Goal: Information Seeking & Learning: Learn about a topic

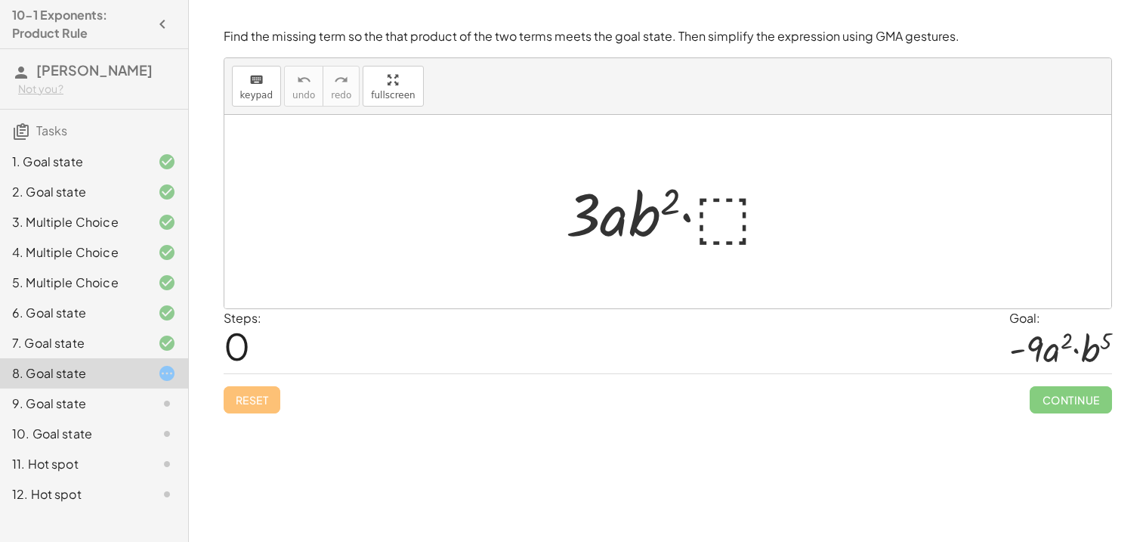
click at [731, 213] on div at bounding box center [673, 212] width 231 height 78
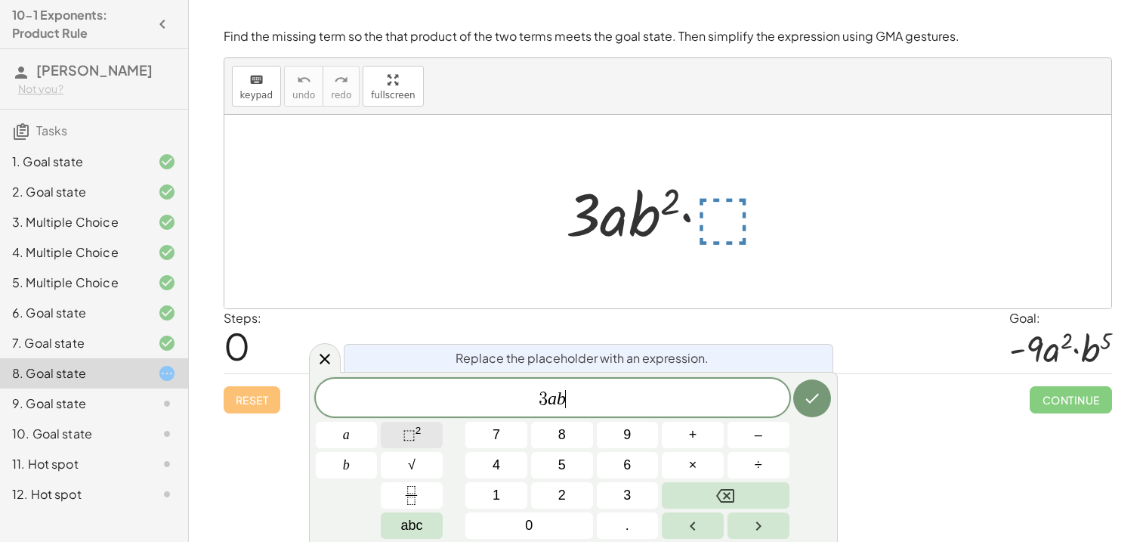
click at [425, 442] on button "⬚ 2" at bounding box center [412, 435] width 62 height 26
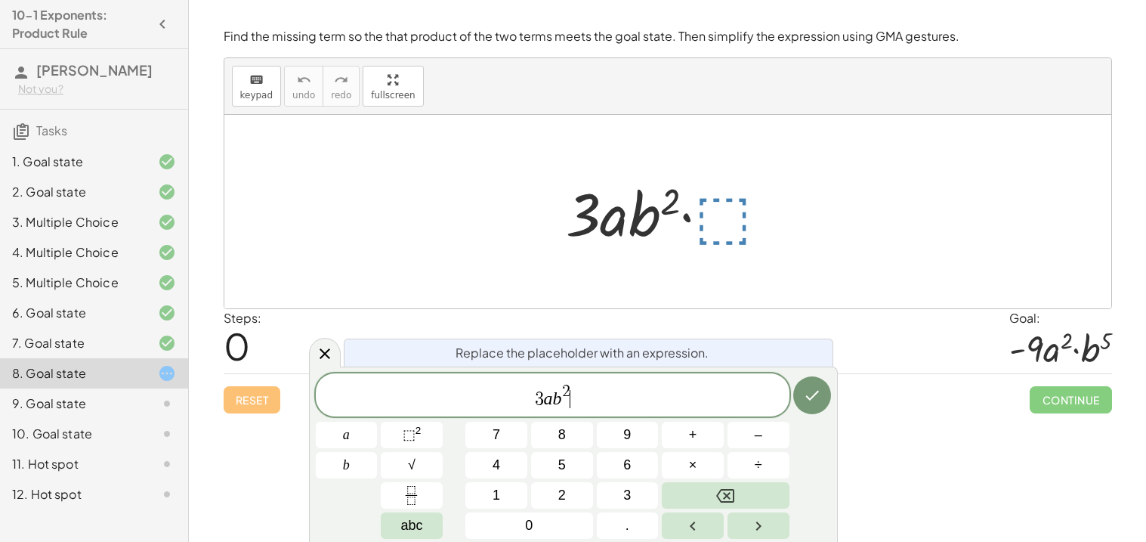
click at [570, 390] on span "3 a b 2 ​" at bounding box center [553, 395] width 474 height 27
click at [569, 384] on span "2" at bounding box center [566, 392] width 8 height 17
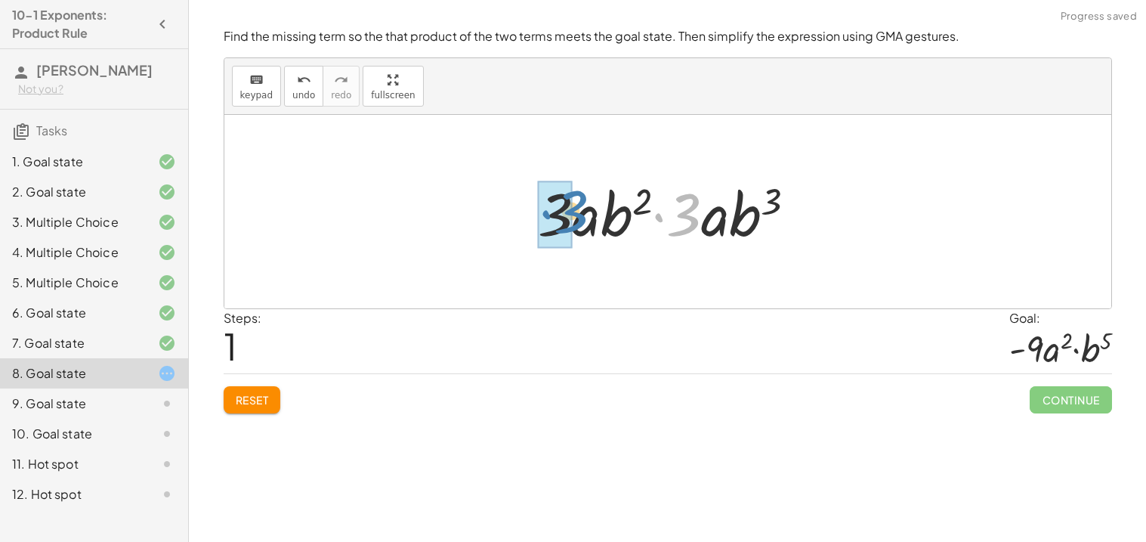
drag, startPoint x: 693, startPoint y: 213, endPoint x: 576, endPoint y: 211, distance: 116.4
click at [576, 211] on div at bounding box center [673, 212] width 286 height 78
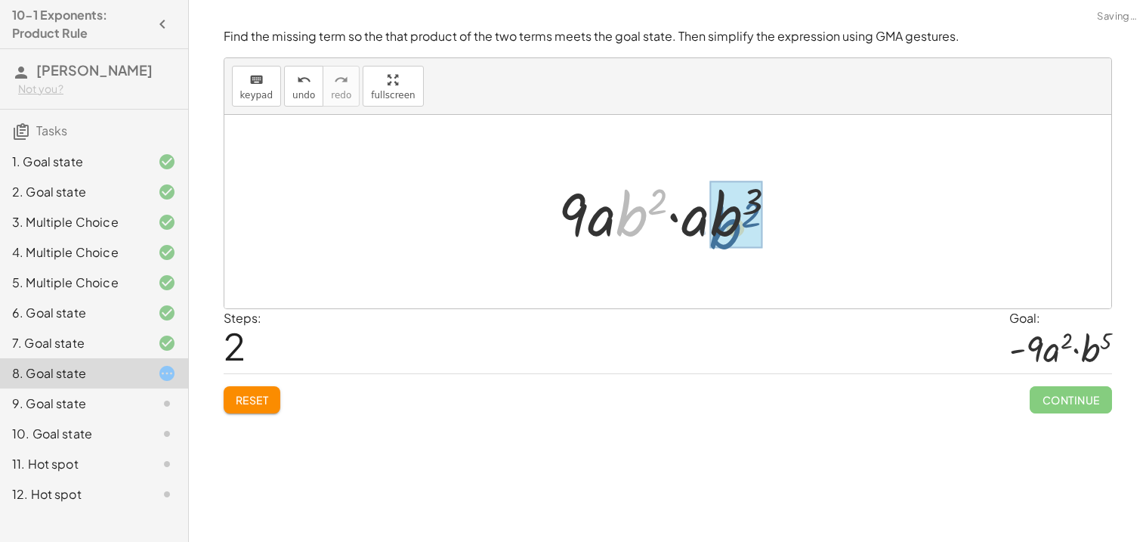
drag, startPoint x: 641, startPoint y: 216, endPoint x: 740, endPoint y: 228, distance: 99.0
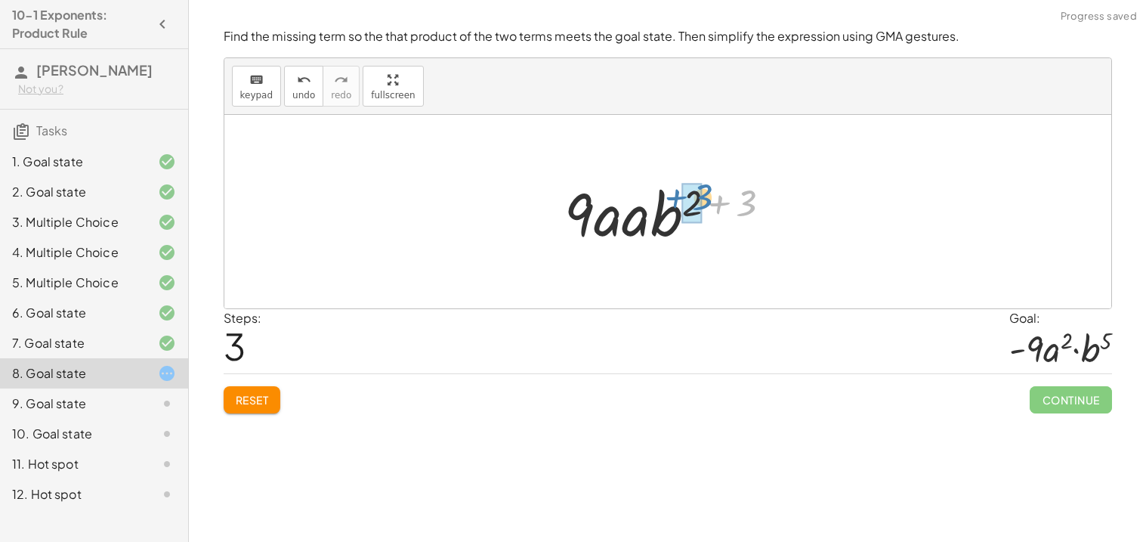
drag, startPoint x: 741, startPoint y: 193, endPoint x: 697, endPoint y: 187, distance: 45.0
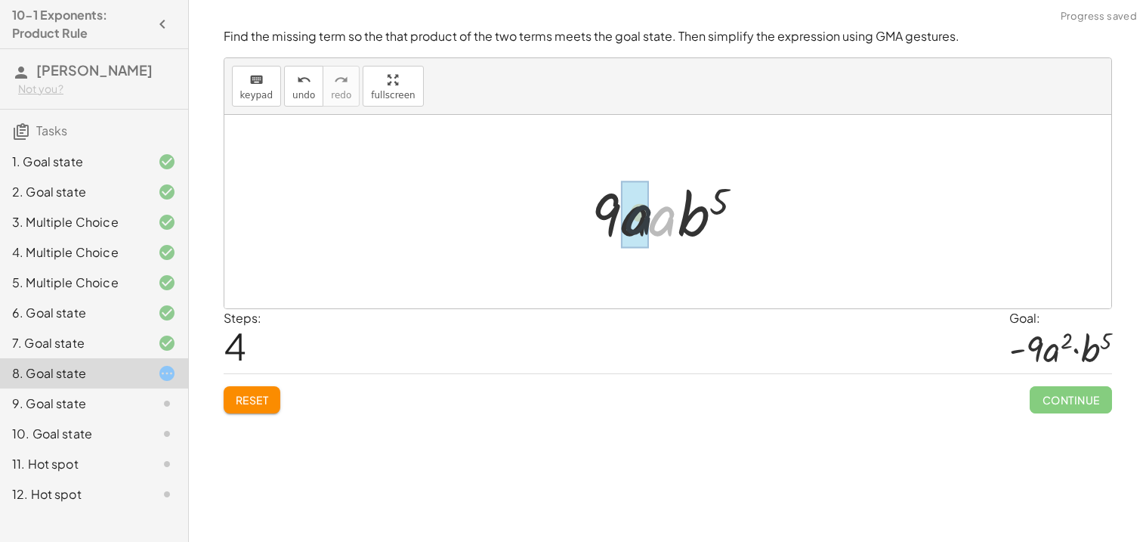
drag, startPoint x: 670, startPoint y: 221, endPoint x: 637, endPoint y: 218, distance: 33.4
click at [257, 406] on span "Reset" at bounding box center [252, 400] width 33 height 14
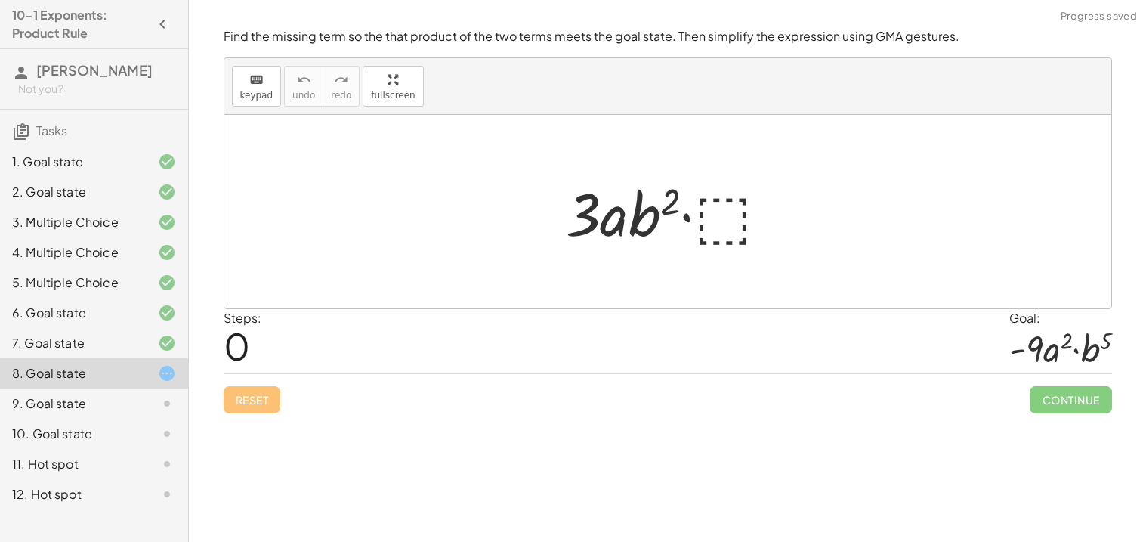
click at [749, 182] on div at bounding box center [673, 212] width 231 height 78
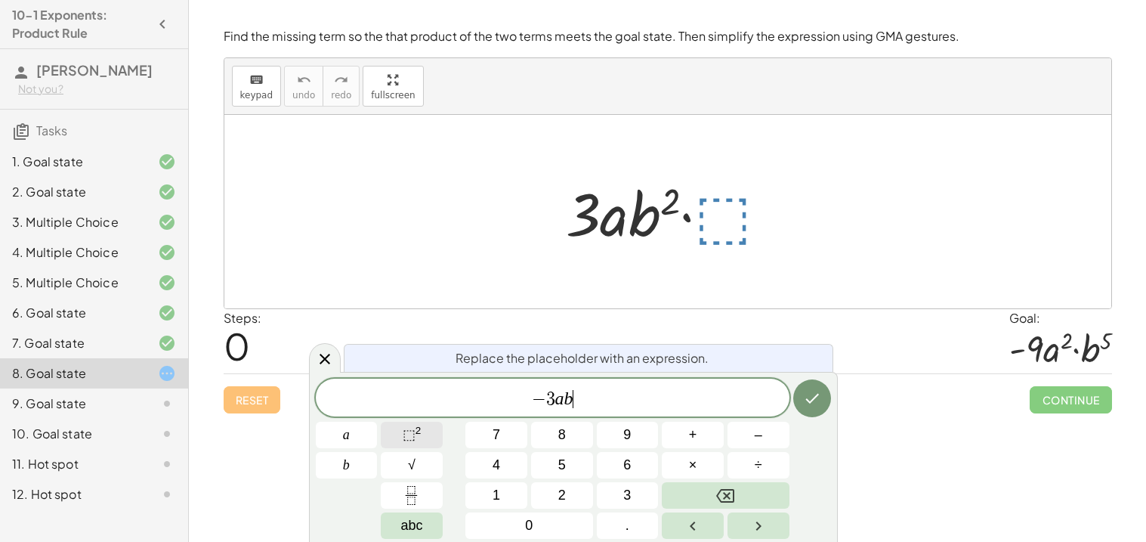
click at [417, 425] on sup "2" at bounding box center [419, 430] width 6 height 11
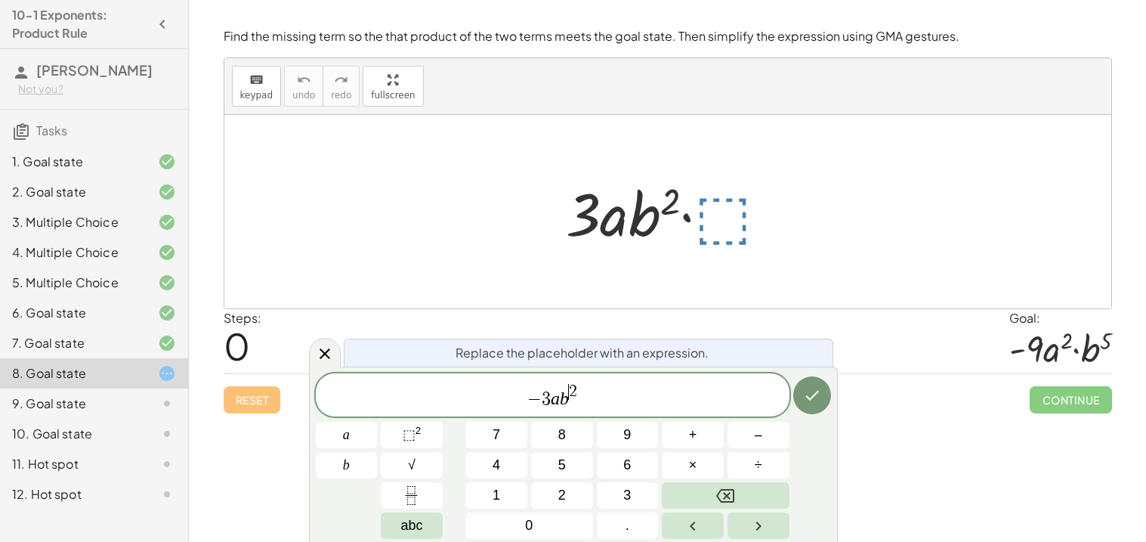
click at [572, 387] on span "2" at bounding box center [573, 391] width 8 height 17
click at [581, 386] on span "− 3 a b 2 ​" at bounding box center [553, 395] width 474 height 27
click at [576, 375] on div "− 3 a b 2 ​" at bounding box center [553, 394] width 474 height 43
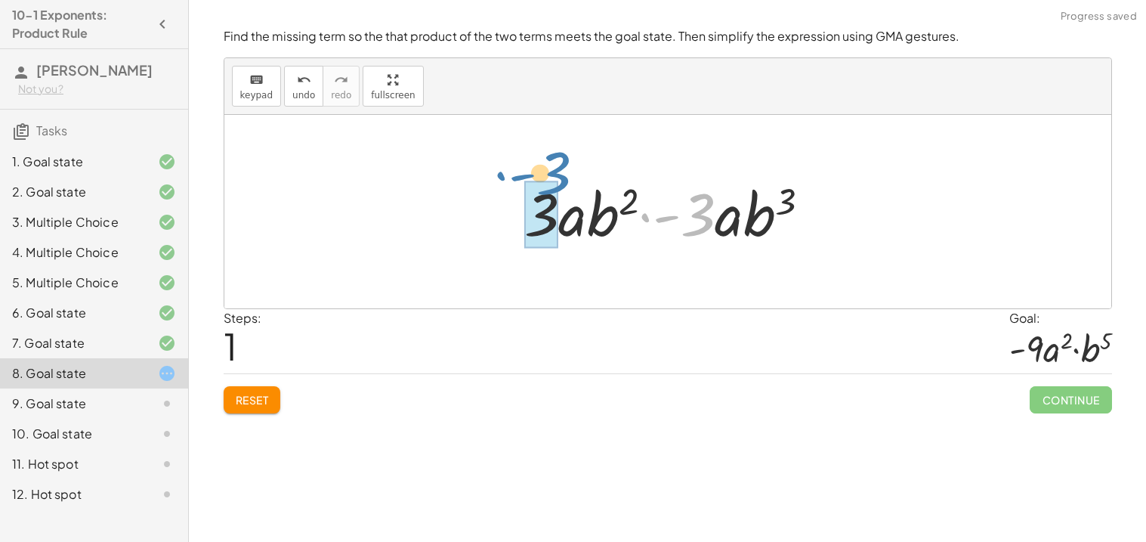
drag, startPoint x: 696, startPoint y: 215, endPoint x: 552, endPoint y: 177, distance: 148.4
click at [552, 177] on div at bounding box center [674, 212] width 314 height 78
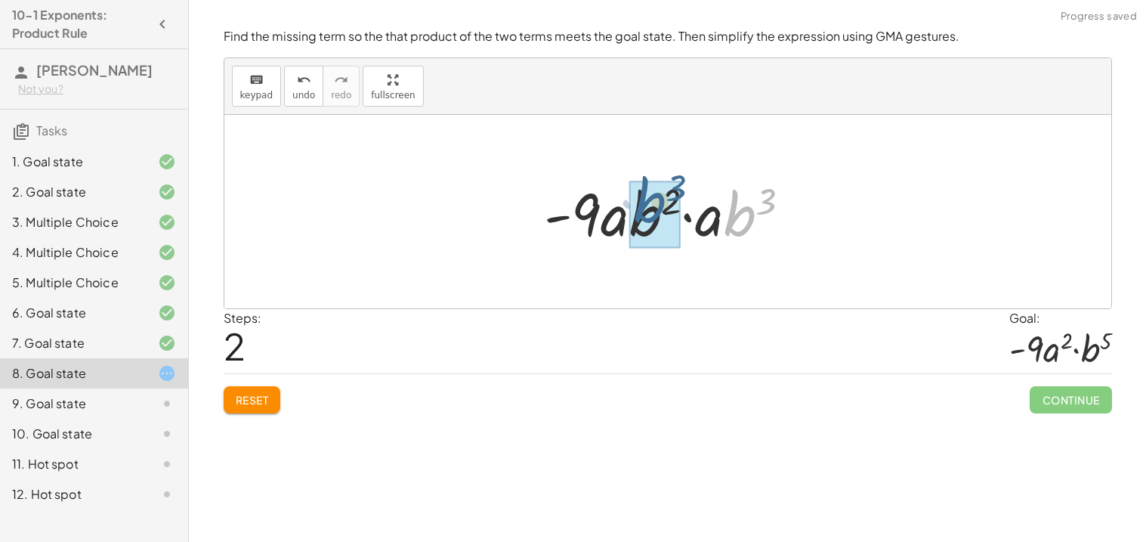
drag, startPoint x: 731, startPoint y: 222, endPoint x: 638, endPoint y: 209, distance: 93.2
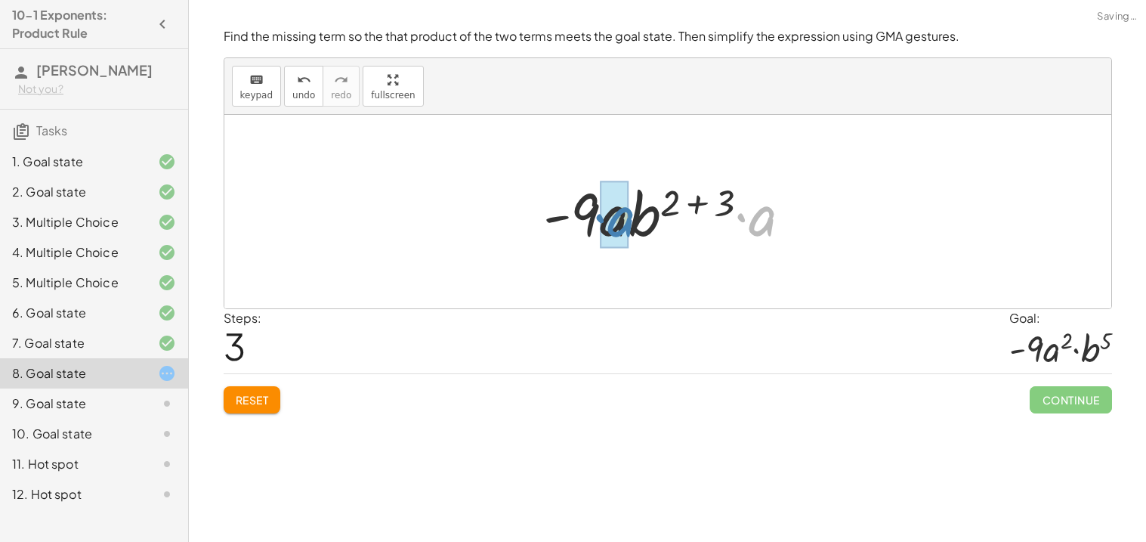
drag, startPoint x: 749, startPoint y: 225, endPoint x: 604, endPoint y: 226, distance: 145.1
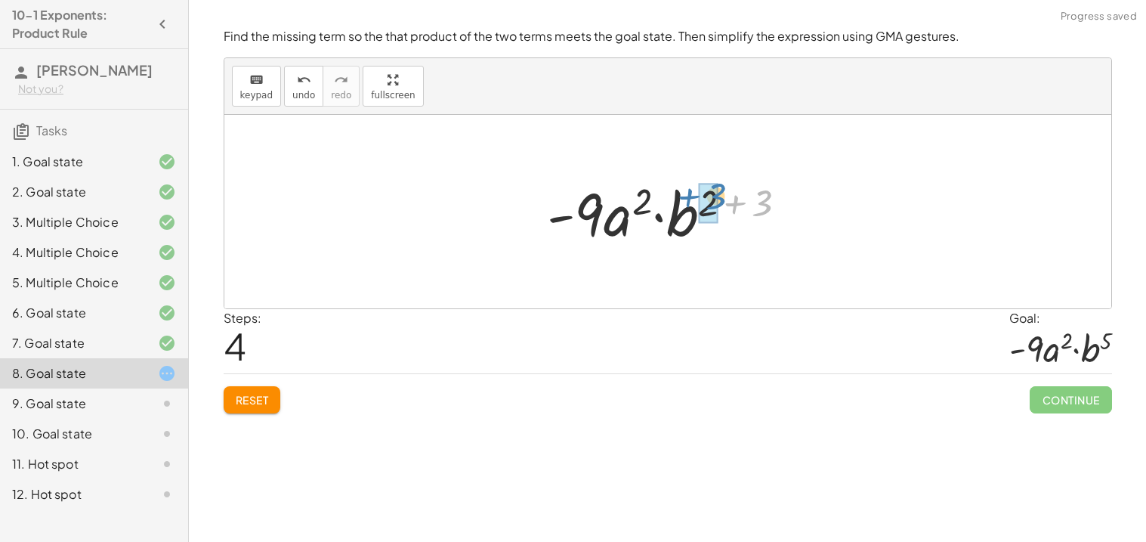
drag, startPoint x: 757, startPoint y: 203, endPoint x: 708, endPoint y: 196, distance: 49.6
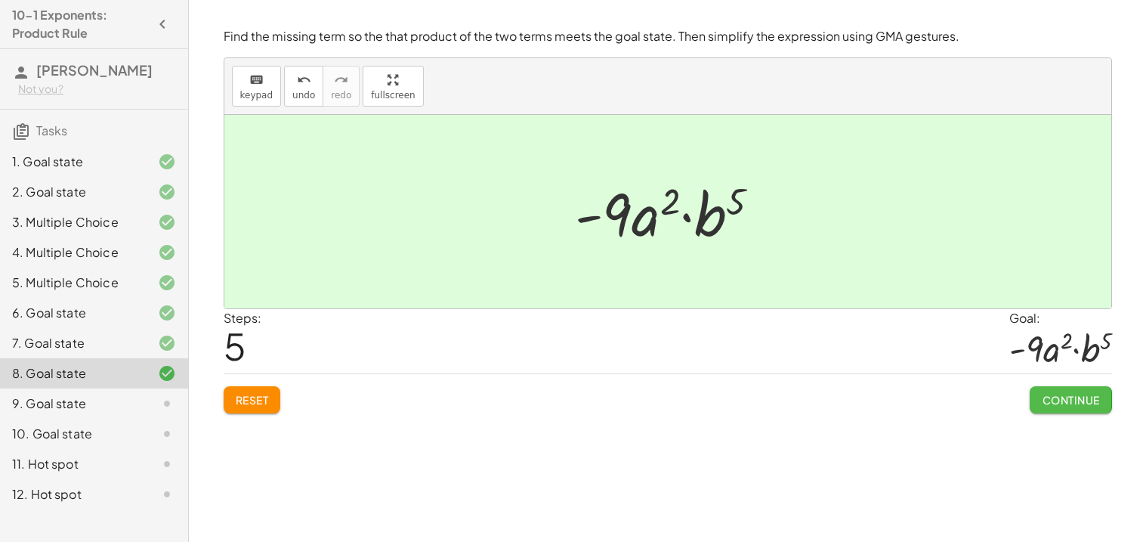
click at [1064, 398] on span "Continue" at bounding box center [1070, 400] width 57 height 14
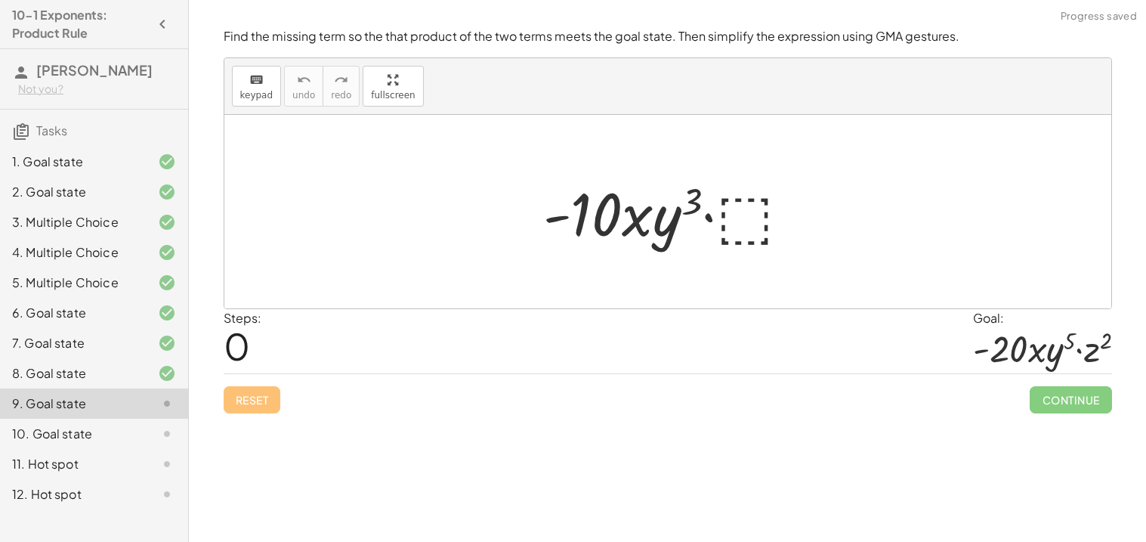
click at [733, 211] on div at bounding box center [673, 212] width 275 height 78
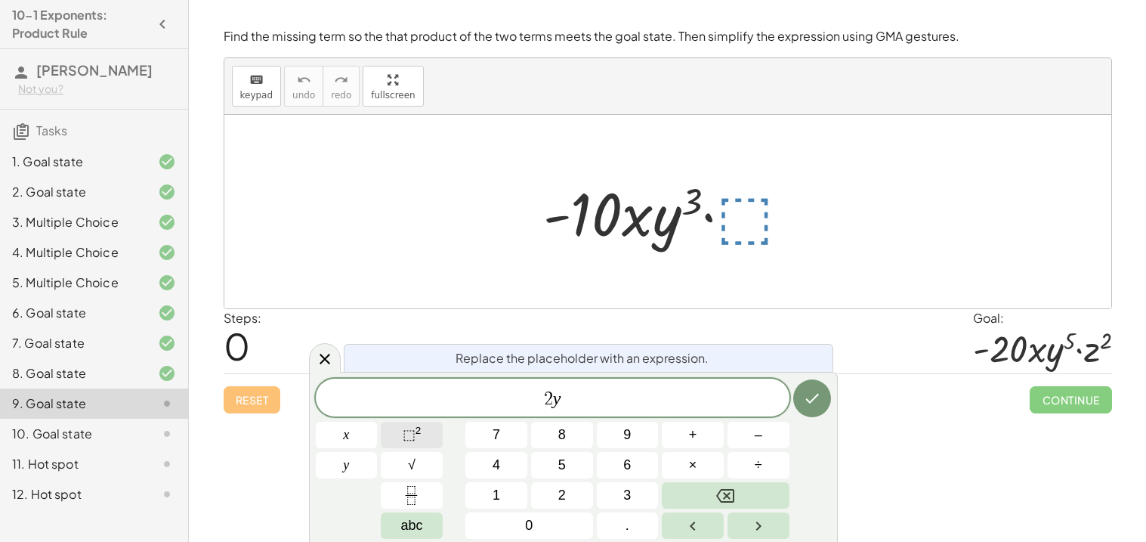
click at [400, 425] on button "⬚ 2" at bounding box center [412, 435] width 62 height 26
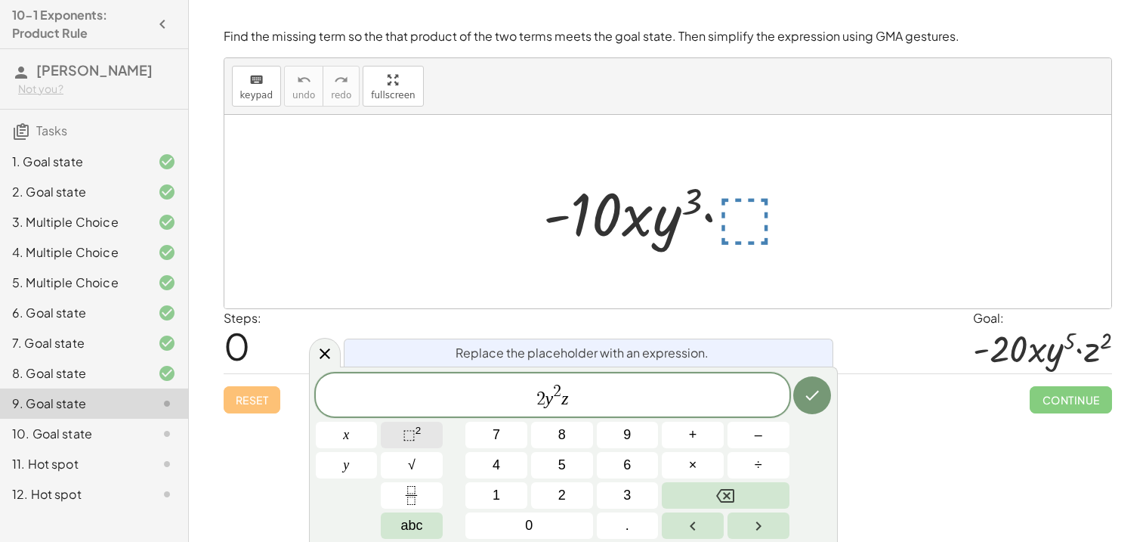
click at [430, 434] on button "⬚ 2" at bounding box center [412, 435] width 62 height 26
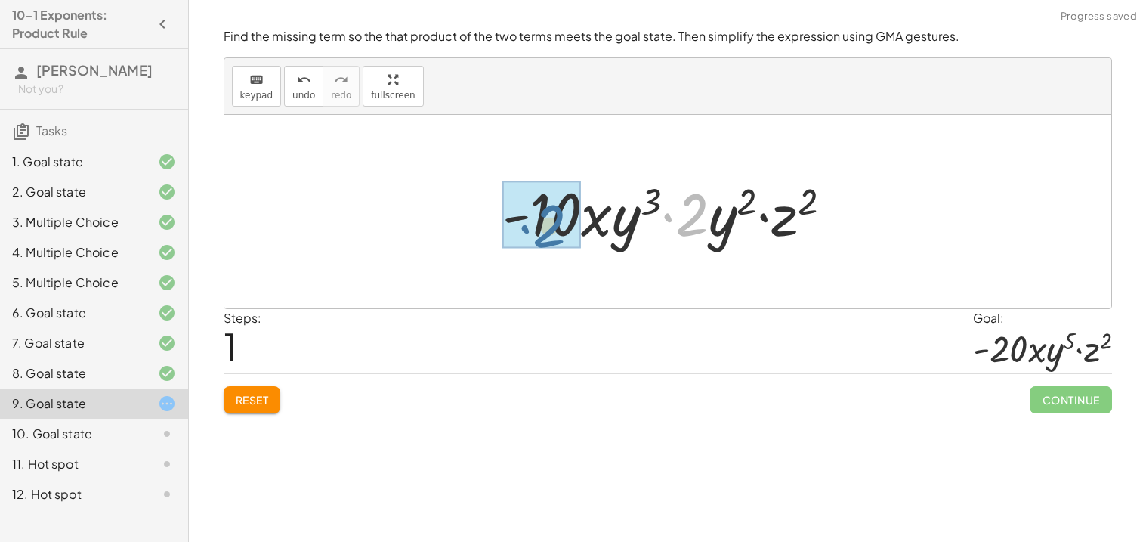
drag, startPoint x: 695, startPoint y: 235, endPoint x: 545, endPoint y: 243, distance: 150.5
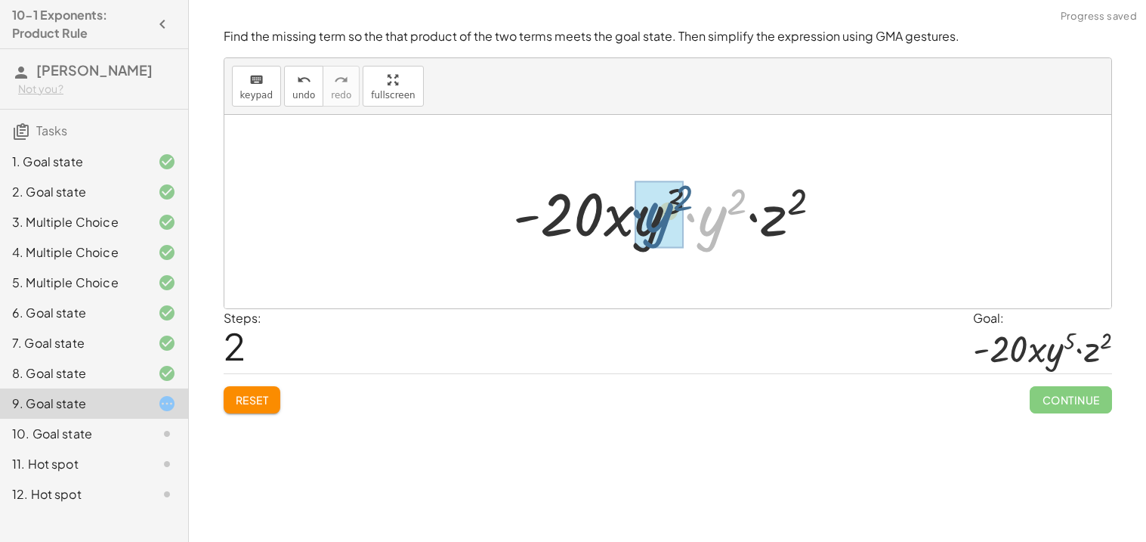
drag, startPoint x: 724, startPoint y: 215, endPoint x: 661, endPoint y: 209, distance: 63.0
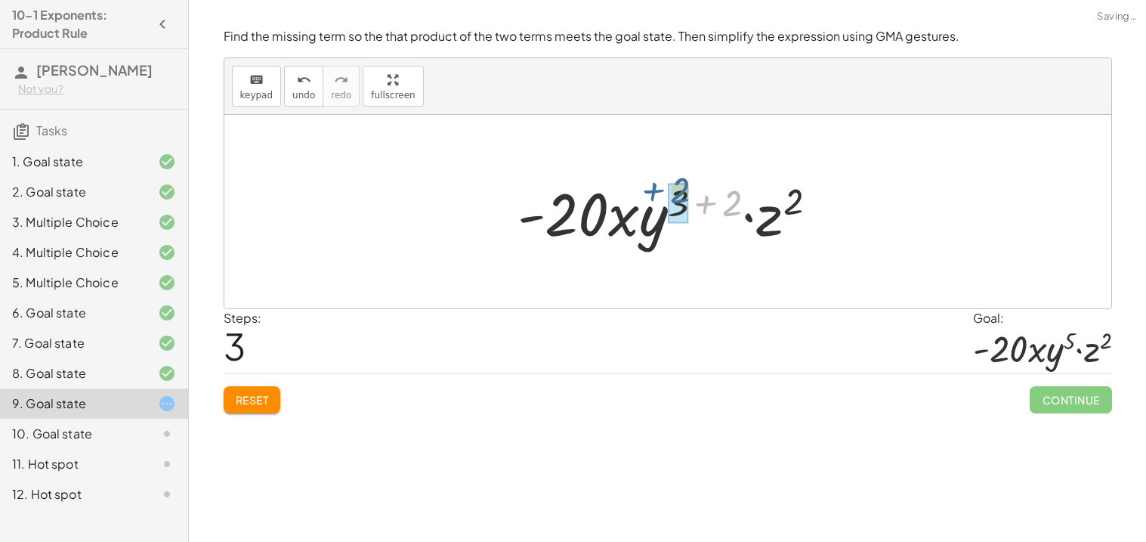
drag, startPoint x: 731, startPoint y: 198, endPoint x: 678, endPoint y: 186, distance: 54.2
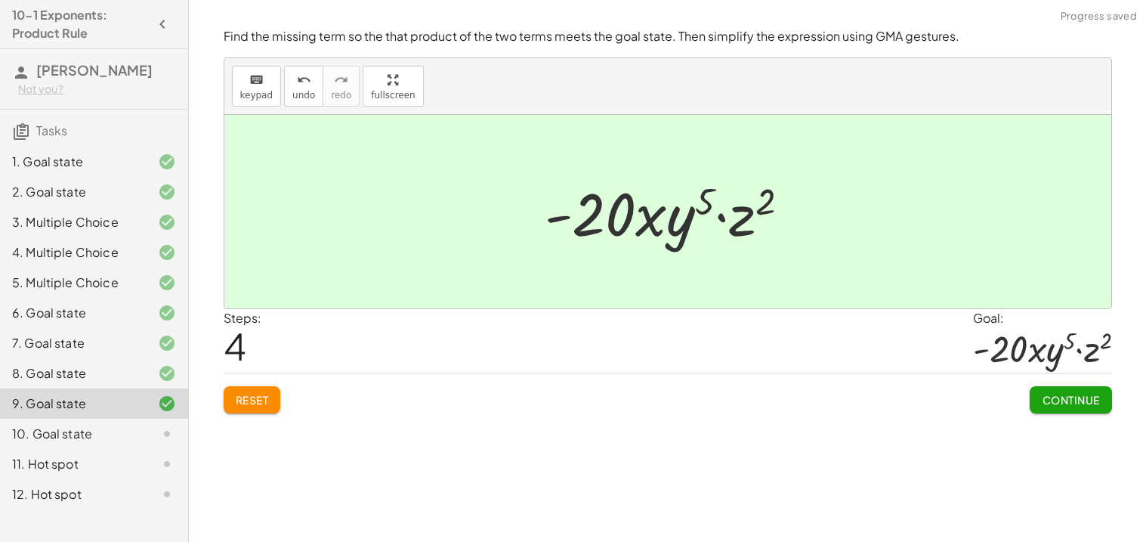
click at [1071, 396] on span "Continue" at bounding box center [1070, 400] width 57 height 14
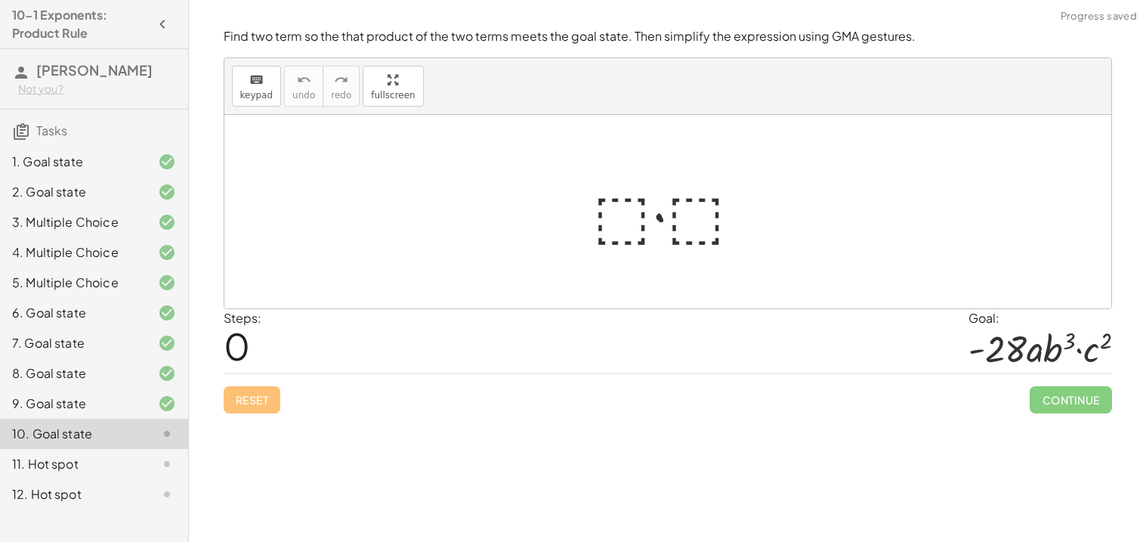
click at [637, 215] on div at bounding box center [673, 212] width 177 height 78
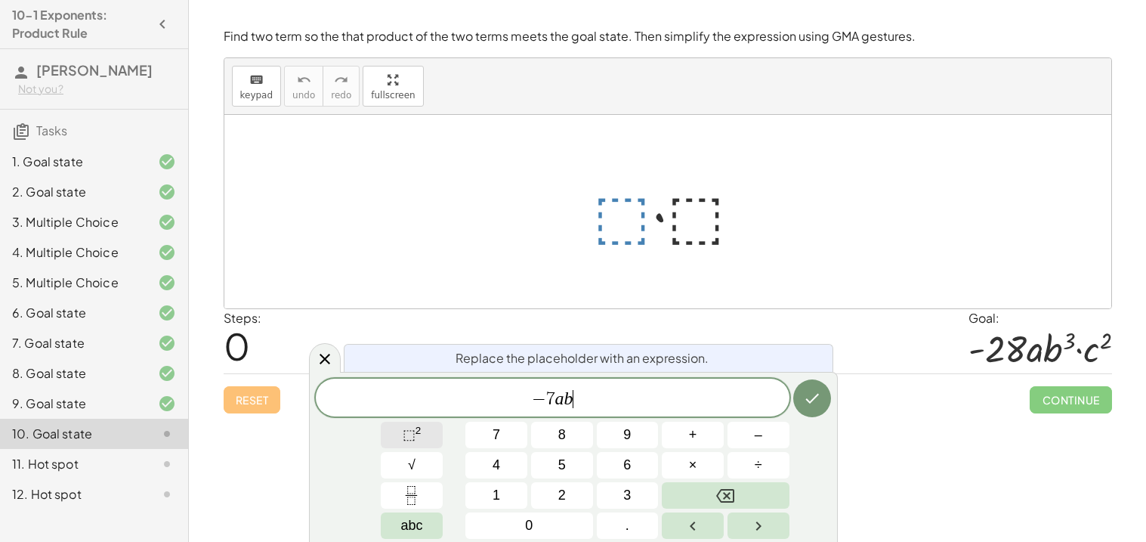
click at [396, 436] on button "⬚ 2" at bounding box center [412, 435] width 62 height 26
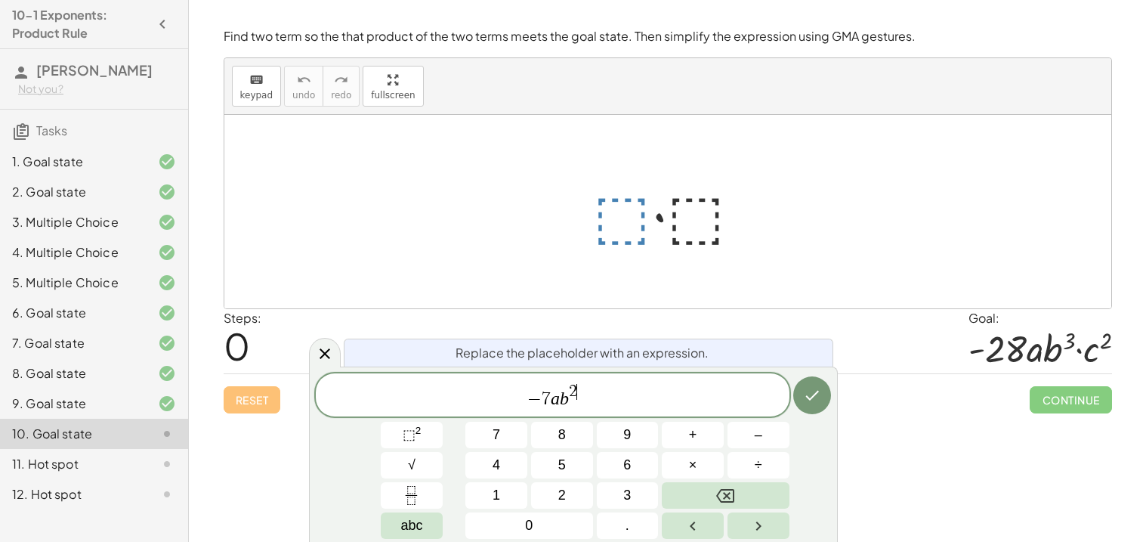
click at [576, 385] on span "2 ​" at bounding box center [573, 392] width 8 height 17
click at [686, 466] on button "×" at bounding box center [693, 465] width 62 height 26
click at [429, 427] on button "⬚ 2" at bounding box center [412, 435] width 62 height 26
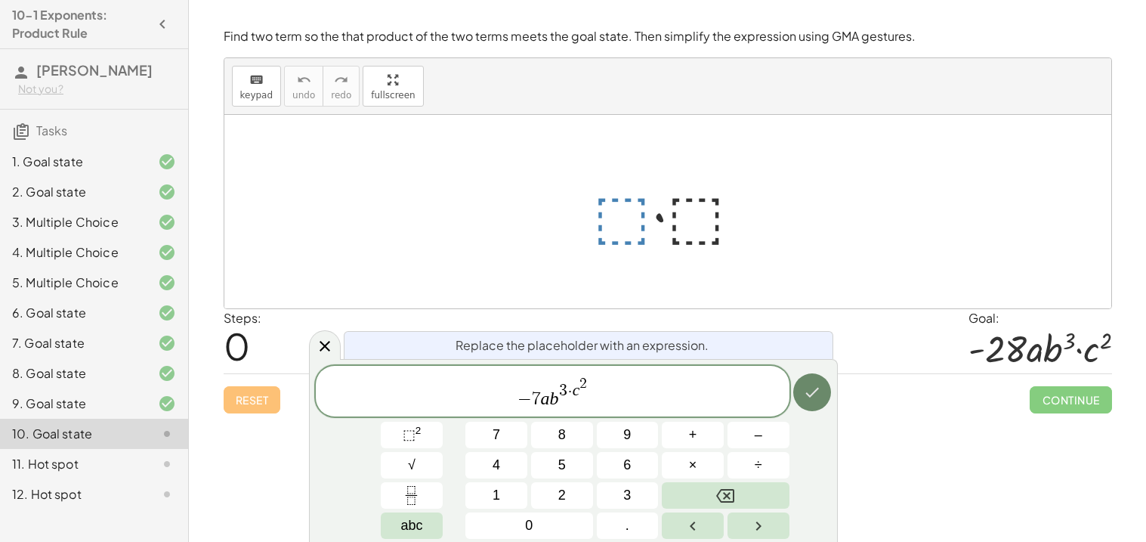
click at [804, 393] on icon "Done" at bounding box center [812, 392] width 18 height 18
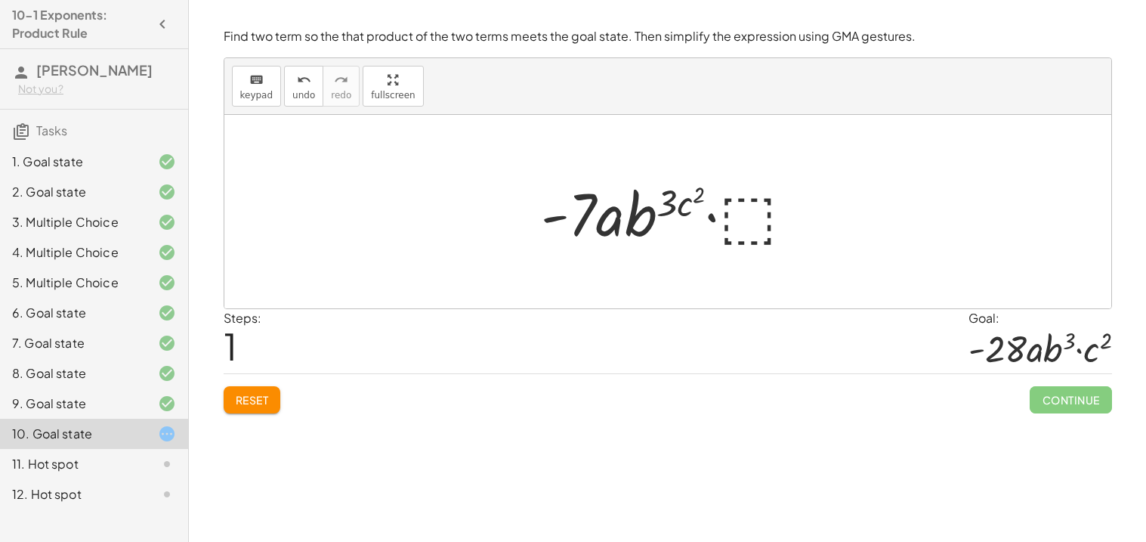
click at [246, 407] on button "Reset" at bounding box center [252, 399] width 57 height 27
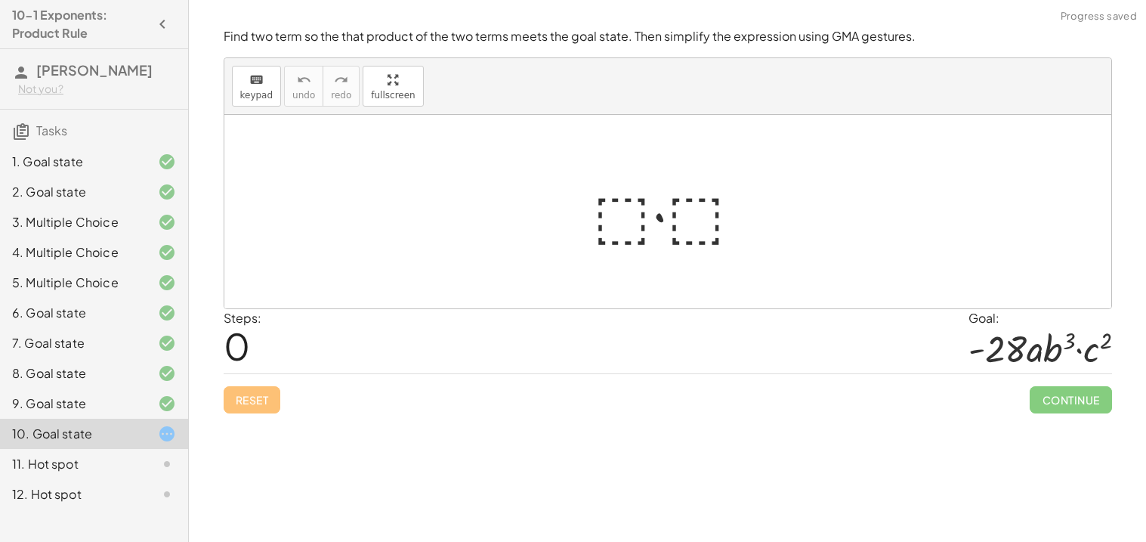
click at [615, 179] on div at bounding box center [673, 212] width 177 height 78
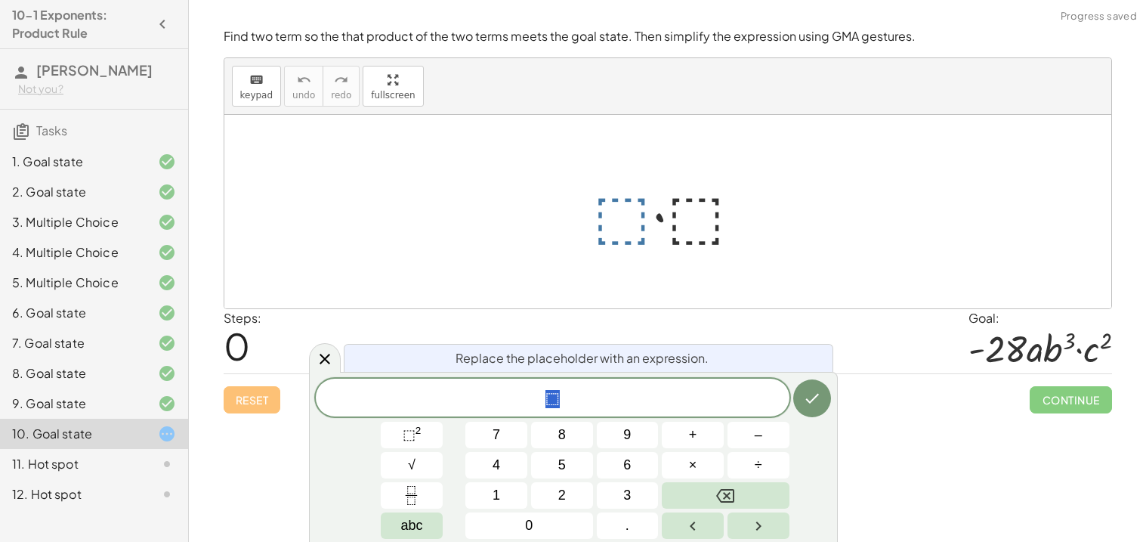
click at [619, 220] on div at bounding box center [673, 212] width 177 height 78
click at [437, 431] on button "⬚ 2" at bounding box center [412, 435] width 62 height 26
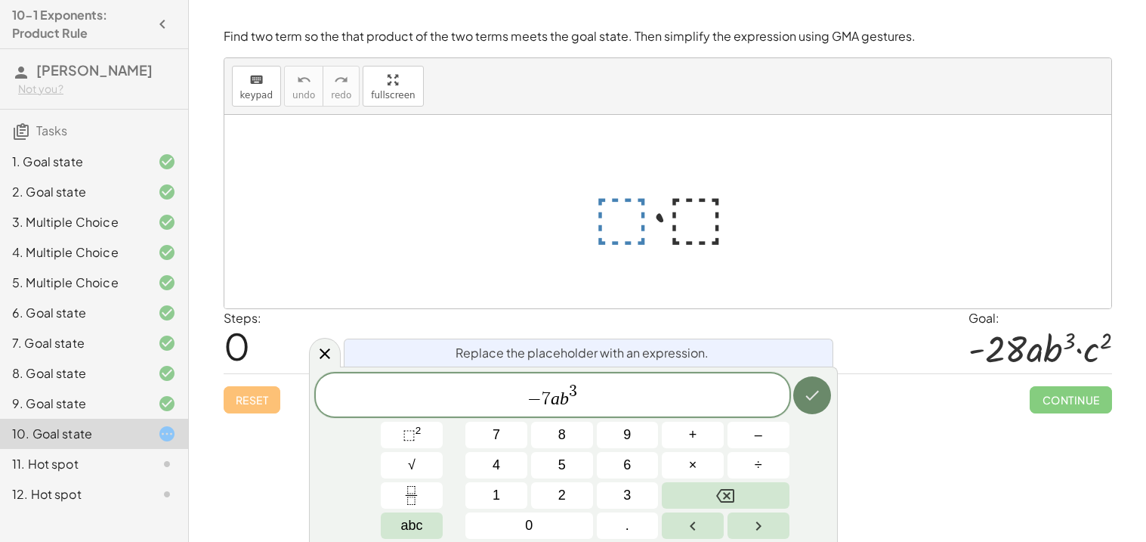
click at [797, 400] on button "Done" at bounding box center [812, 395] width 38 height 38
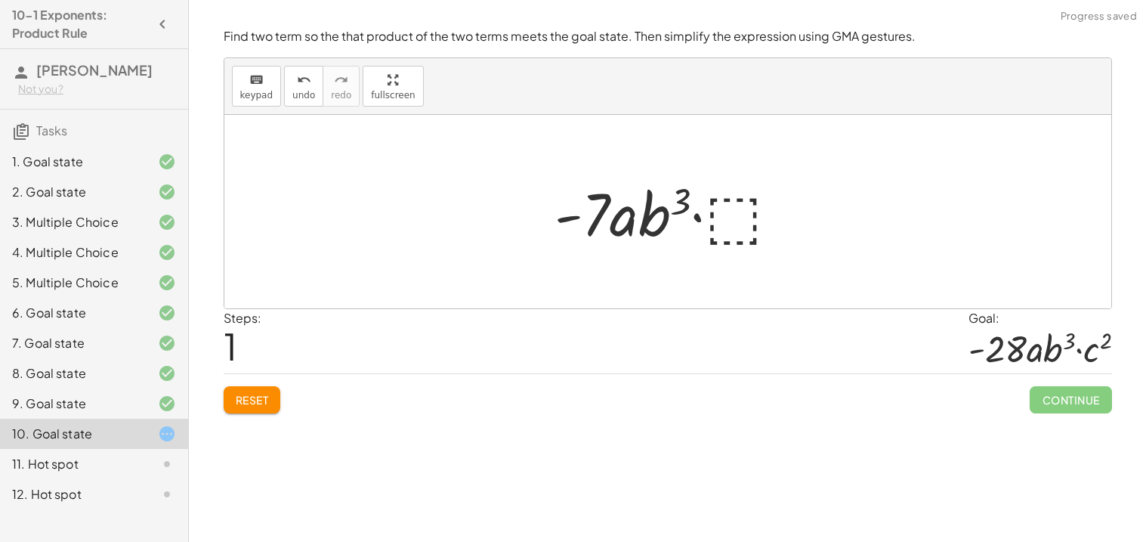
click at [736, 220] on div at bounding box center [673, 212] width 252 height 78
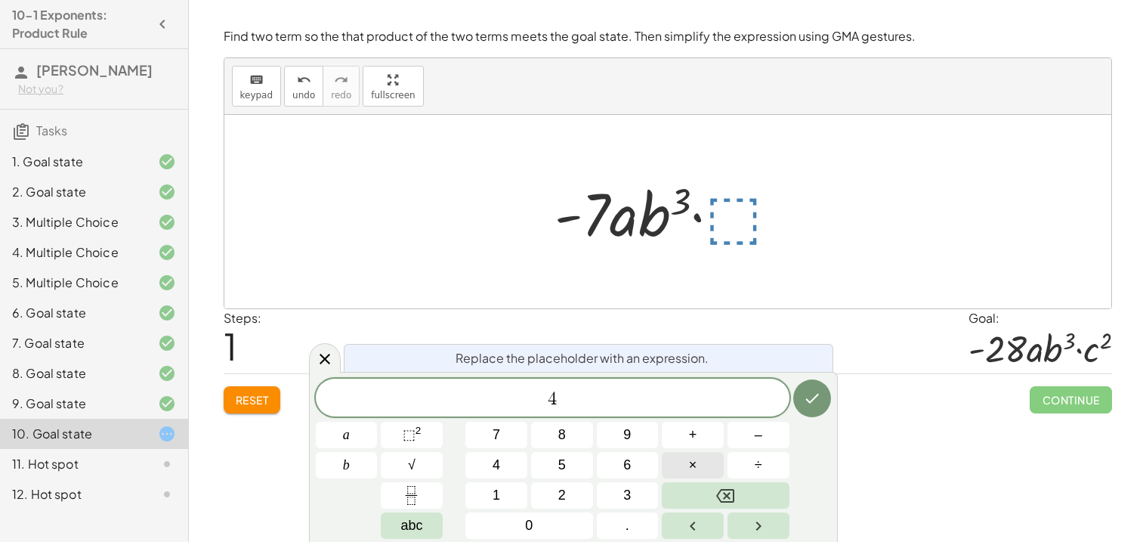
click at [695, 459] on span "×" at bounding box center [693, 465] width 8 height 20
click at [424, 431] on button "⬚ 2" at bounding box center [412, 435] width 62 height 26
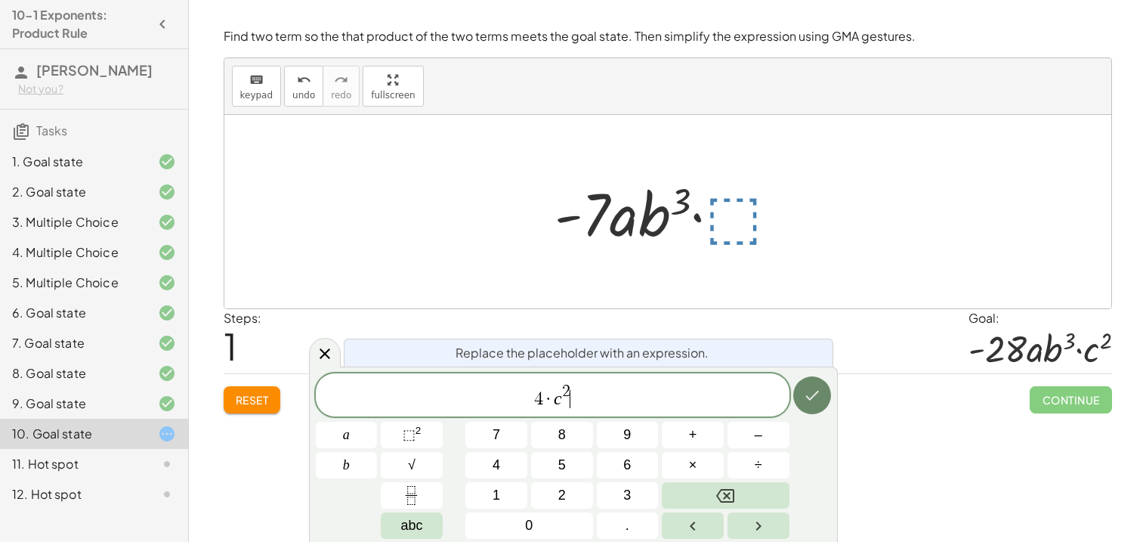
click at [805, 394] on icon "Done" at bounding box center [812, 395] width 18 height 18
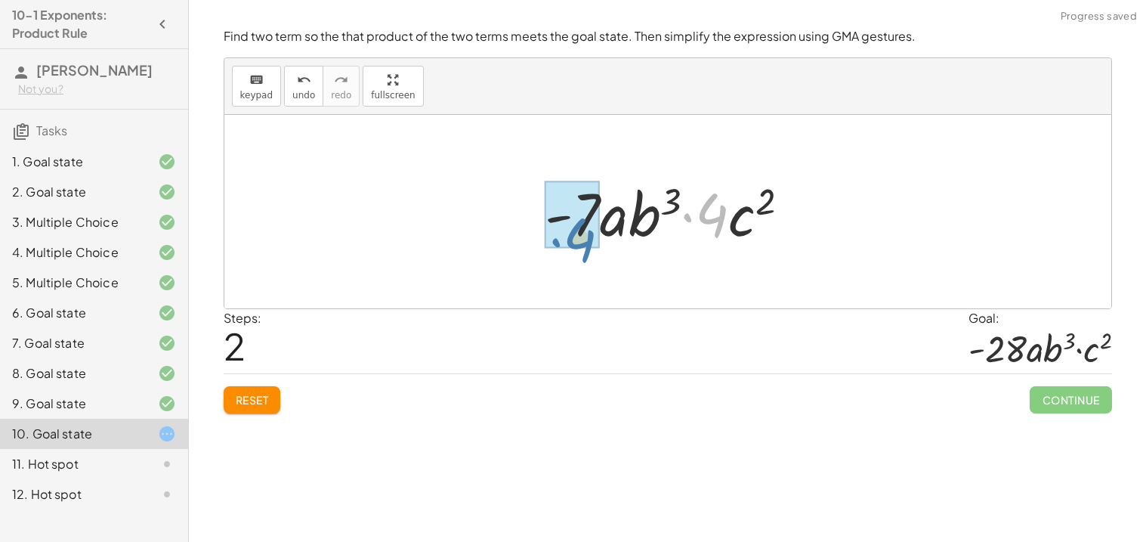
drag, startPoint x: 712, startPoint y: 215, endPoint x: 579, endPoint y: 239, distance: 135.8
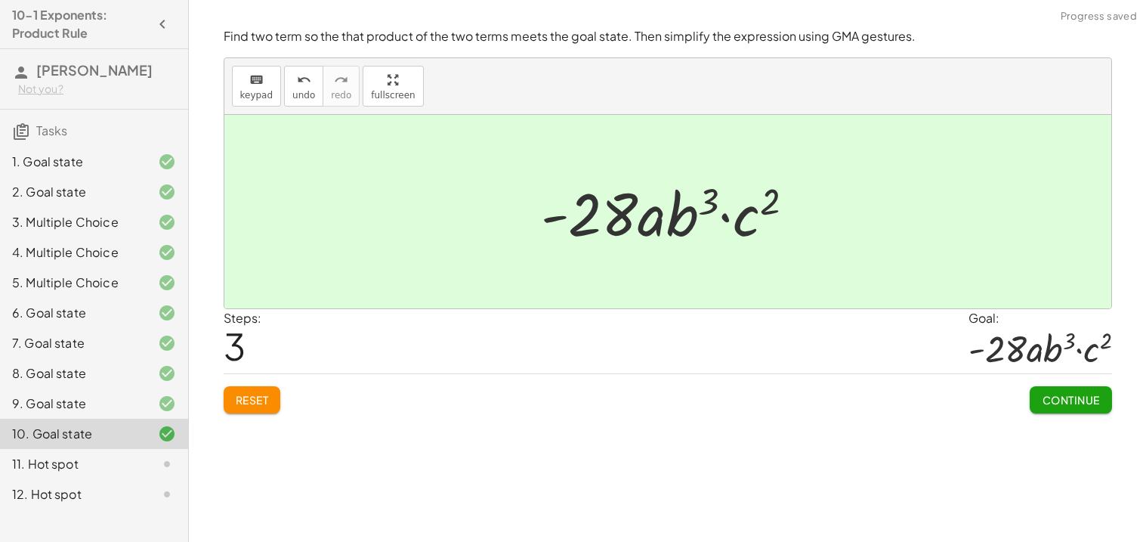
click at [1053, 385] on div "Continue" at bounding box center [1071, 393] width 82 height 39
click at [1059, 392] on button "Continue" at bounding box center [1071, 399] width 82 height 27
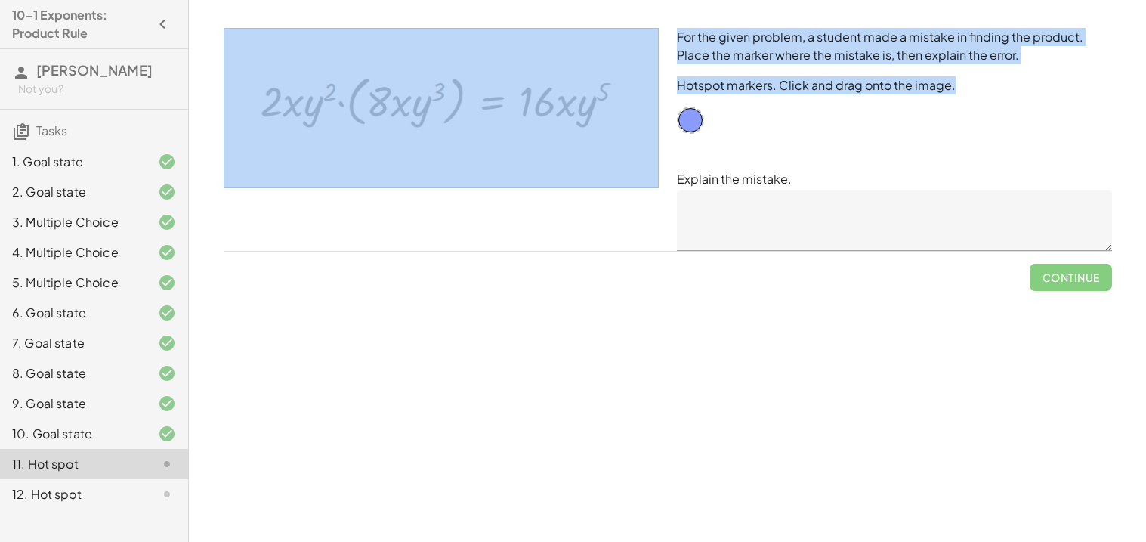
drag, startPoint x: 702, startPoint y: 113, endPoint x: 653, endPoint y: 121, distance: 49.7
click at [653, 121] on div "For the given problem, a student made a mistake in finding the product. Place t…" at bounding box center [668, 139] width 907 height 241
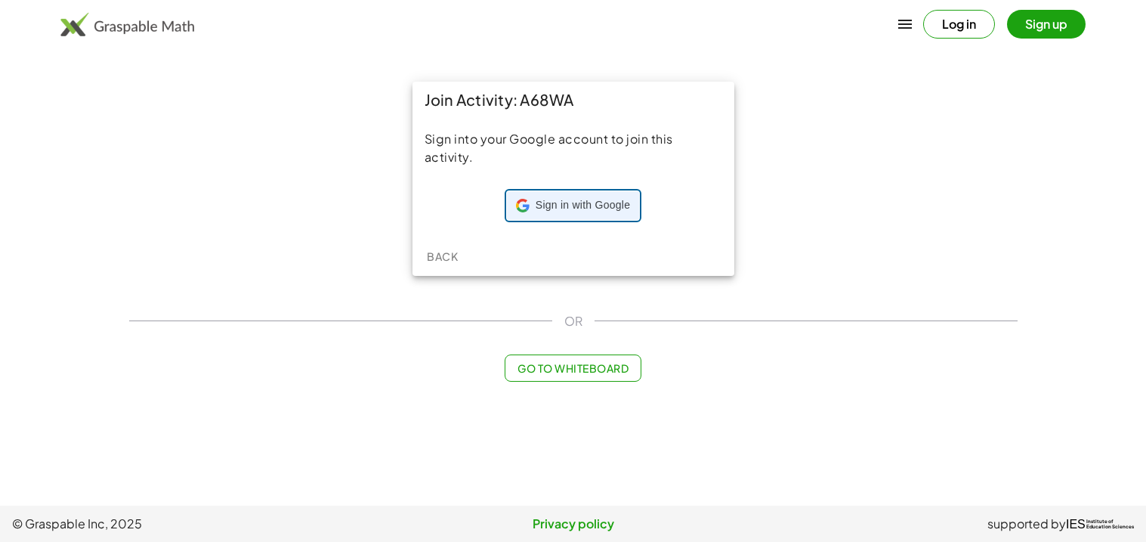
click at [564, 209] on span "Sign in with Google" at bounding box center [583, 205] width 94 height 15
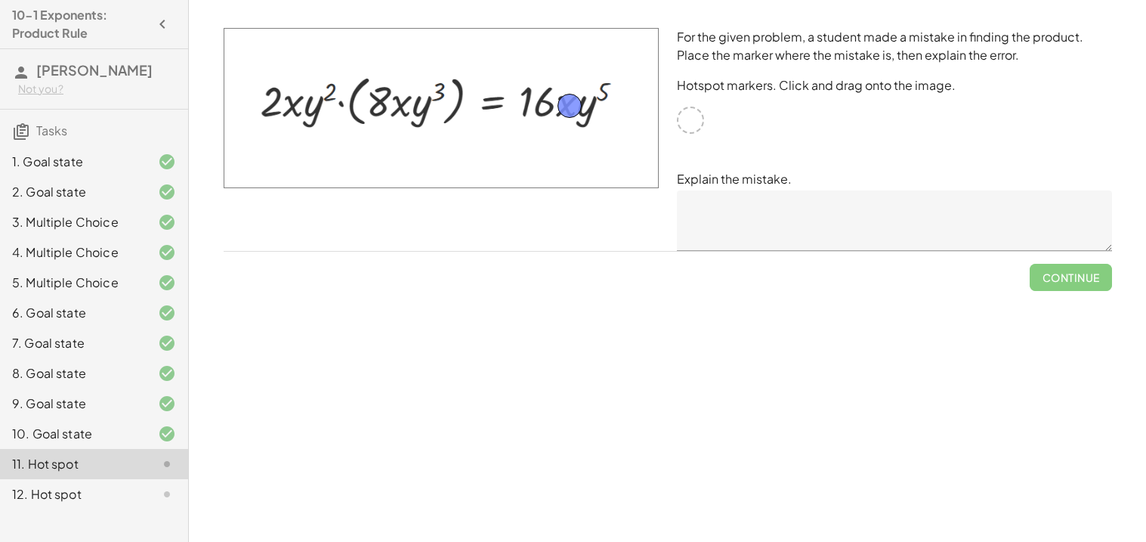
drag, startPoint x: 685, startPoint y: 121, endPoint x: 565, endPoint y: 107, distance: 120.9
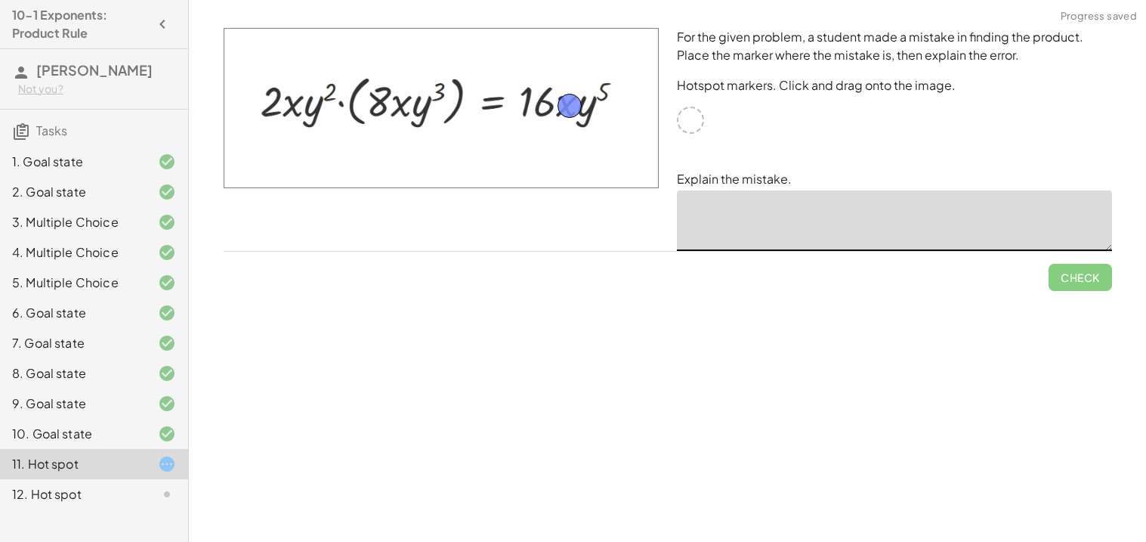
click at [803, 207] on textarea at bounding box center [894, 220] width 435 height 60
type textarea "**********"
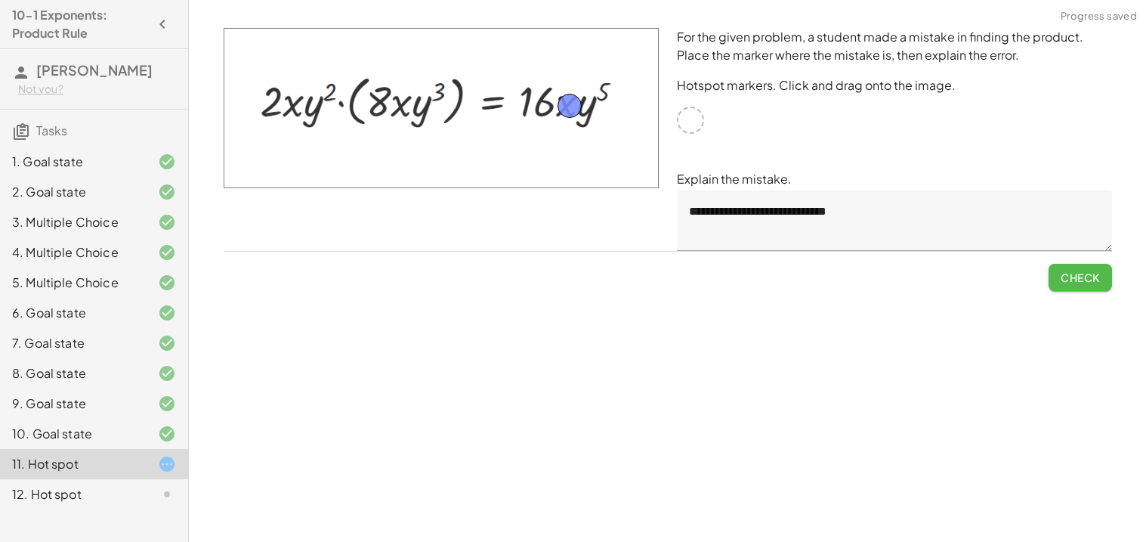
click at [1084, 270] on span "Check" at bounding box center [1080, 277] width 39 height 14
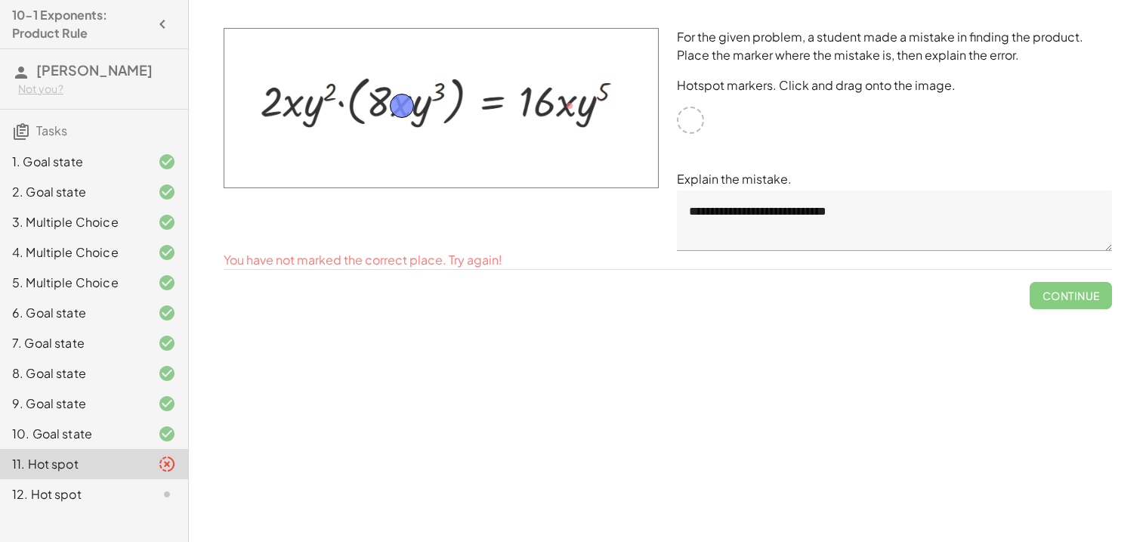
drag, startPoint x: 569, startPoint y: 105, endPoint x: 401, endPoint y: 105, distance: 167.7
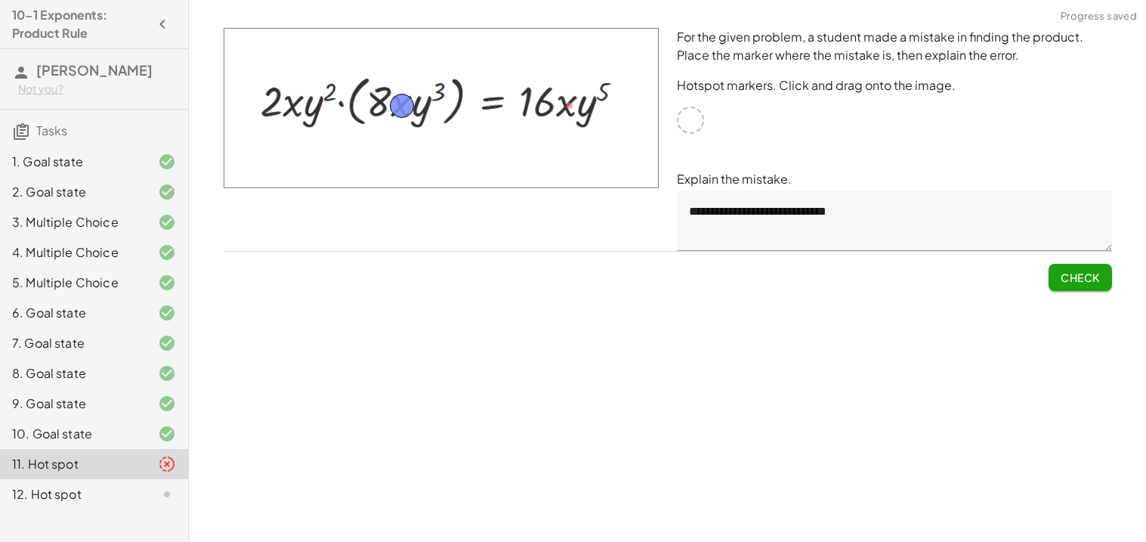
click at [1095, 286] on button "Check" at bounding box center [1080, 277] width 63 height 27
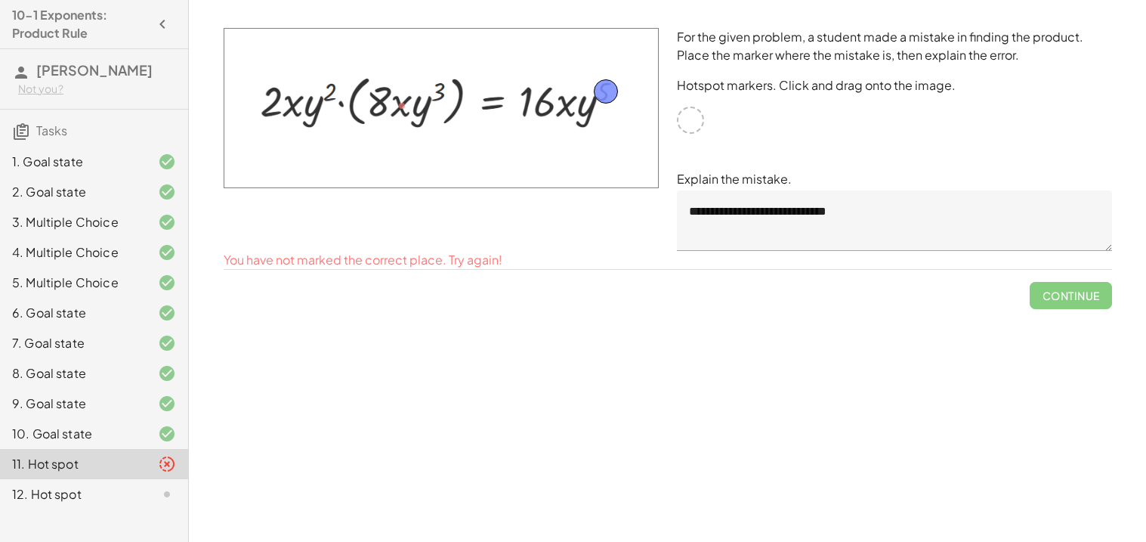
drag, startPoint x: 400, startPoint y: 107, endPoint x: 606, endPoint y: 93, distance: 206.0
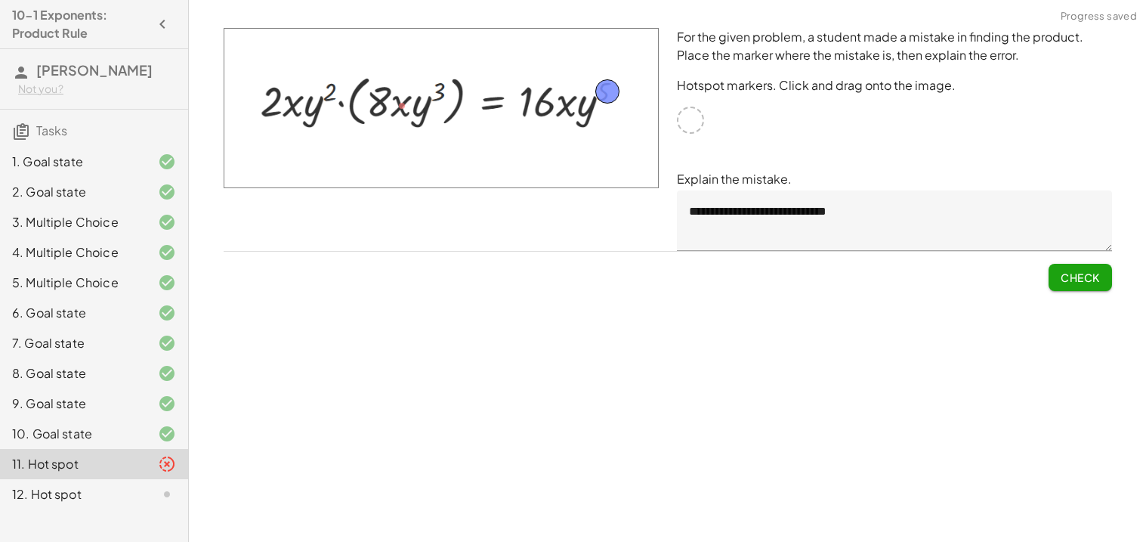
click at [1053, 283] on button "Check" at bounding box center [1080, 277] width 63 height 27
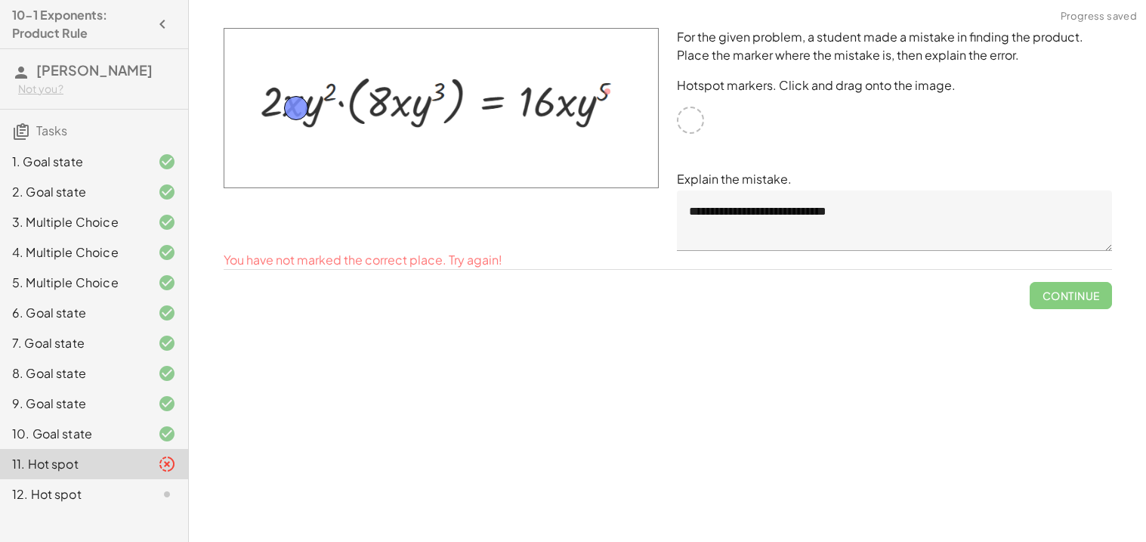
drag, startPoint x: 614, startPoint y: 85, endPoint x: 303, endPoint y: 100, distance: 311.6
click at [1061, 276] on span "Check" at bounding box center [1080, 277] width 39 height 14
drag, startPoint x: 290, startPoint y: 96, endPoint x: 342, endPoint y: 91, distance: 52.3
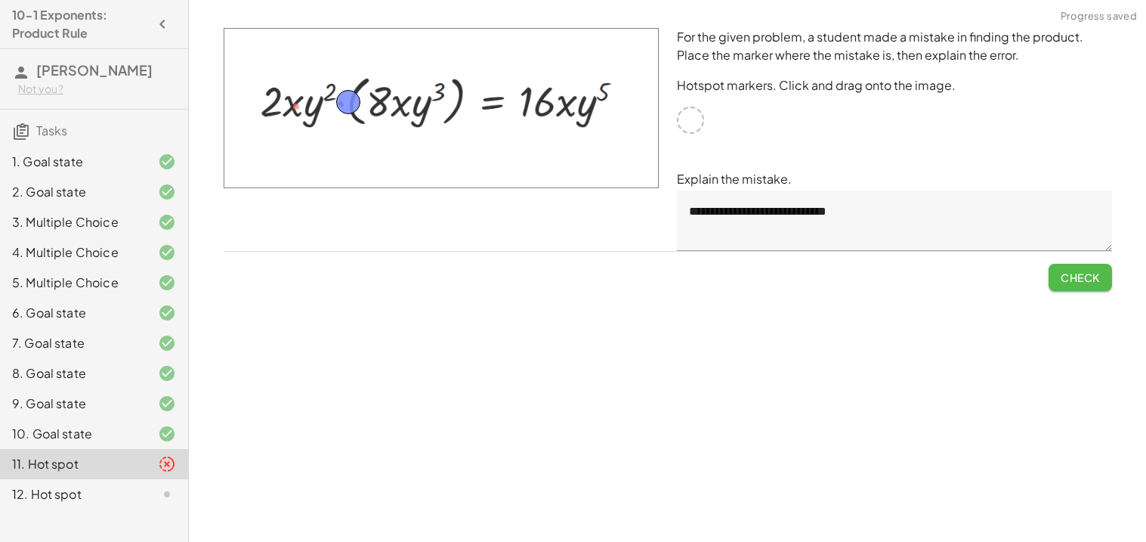
click at [1062, 273] on span "Check" at bounding box center [1080, 277] width 39 height 14
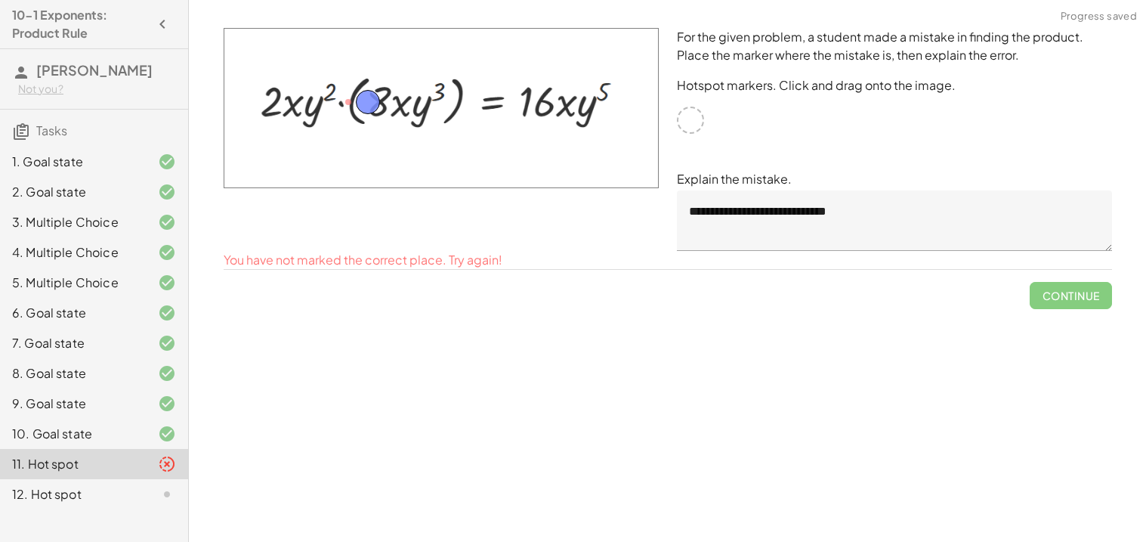
drag, startPoint x: 349, startPoint y: 101, endPoint x: 369, endPoint y: 101, distance: 20.4
click at [1049, 277] on button "Check" at bounding box center [1080, 277] width 63 height 27
drag, startPoint x: 379, startPoint y: 103, endPoint x: 551, endPoint y: 108, distance: 172.3
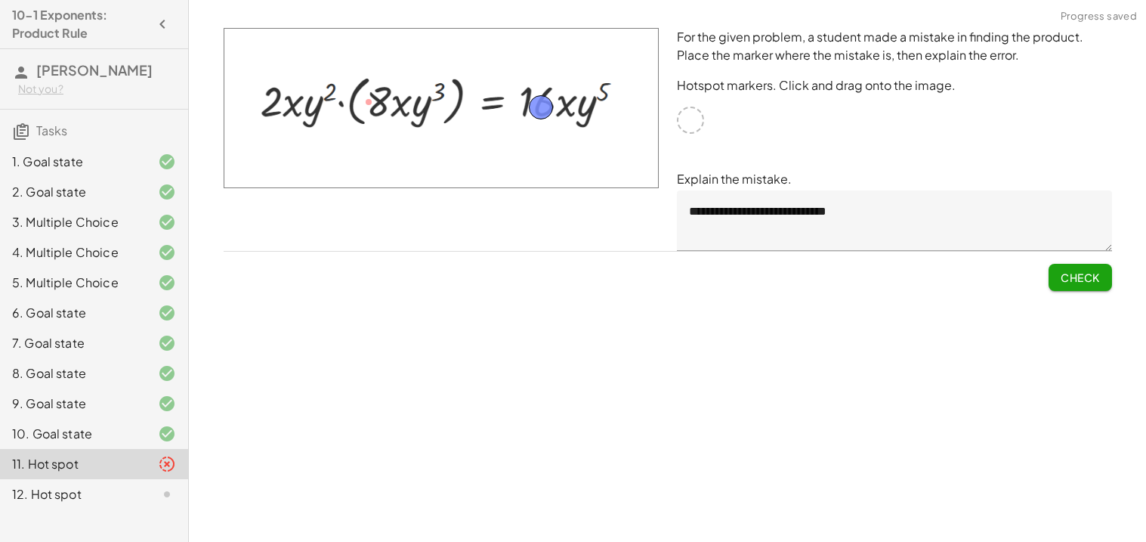
click at [1056, 267] on button "Check" at bounding box center [1080, 277] width 63 height 27
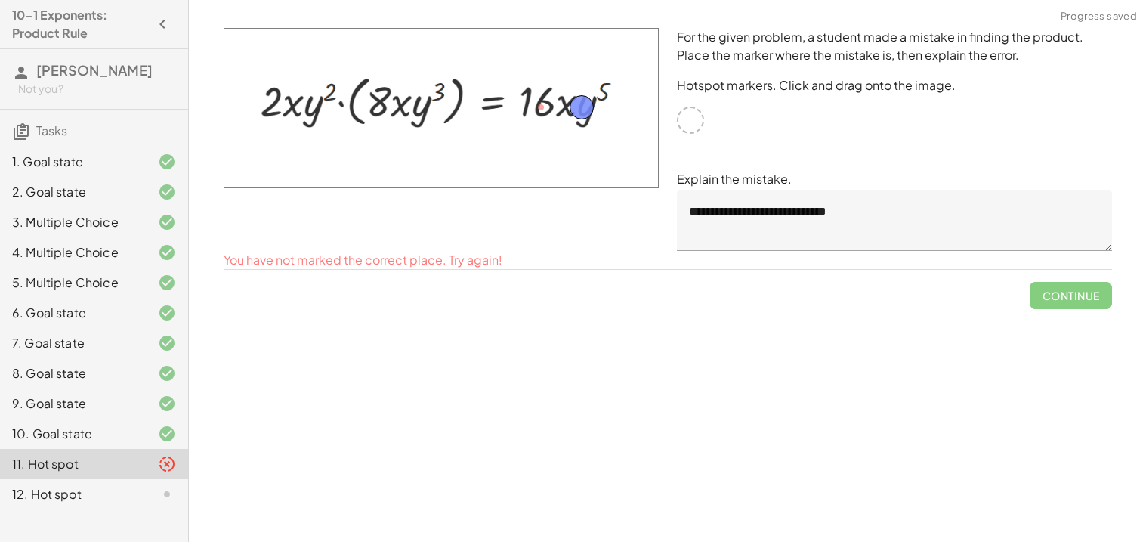
drag, startPoint x: 537, startPoint y: 101, endPoint x: 577, endPoint y: 101, distance: 40.0
click at [1091, 280] on span "Check" at bounding box center [1080, 277] width 39 height 14
drag, startPoint x: 585, startPoint y: 98, endPoint x: 570, endPoint y: 97, distance: 15.1
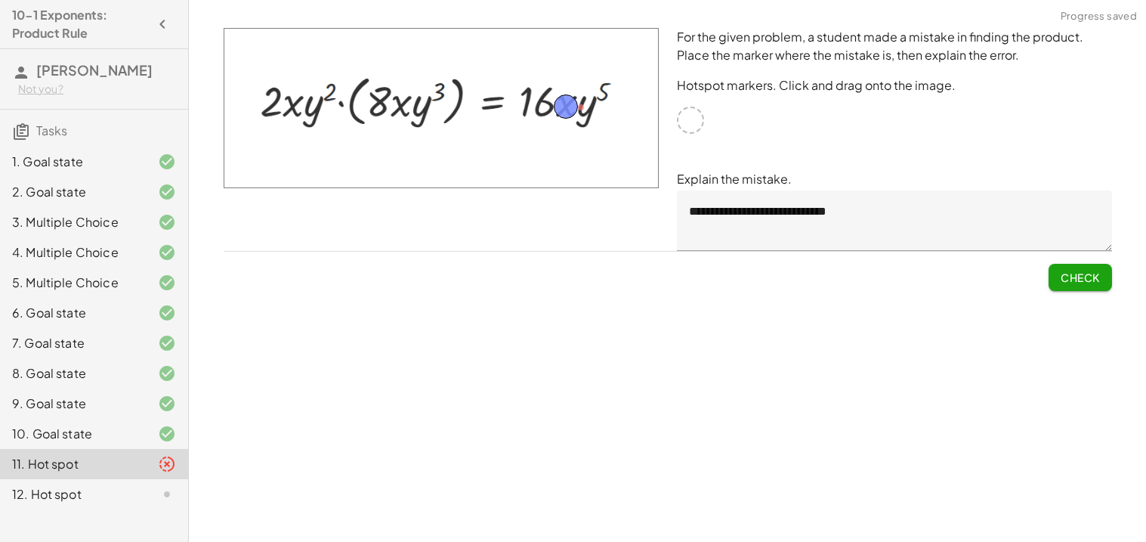
click at [1058, 280] on button "Check" at bounding box center [1080, 277] width 63 height 27
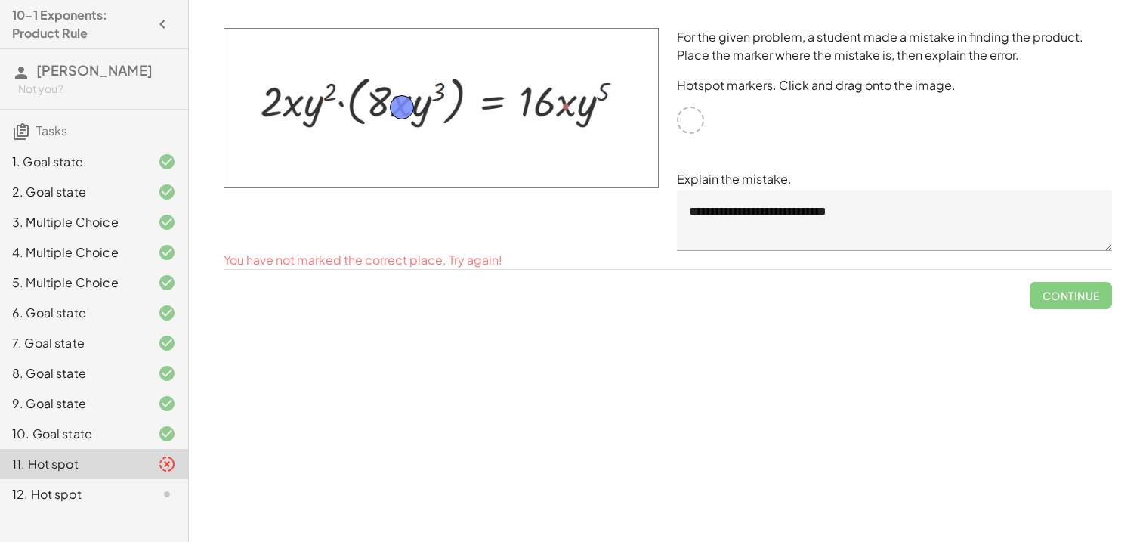
drag, startPoint x: 564, startPoint y: 102, endPoint x: 400, endPoint y: 102, distance: 163.9
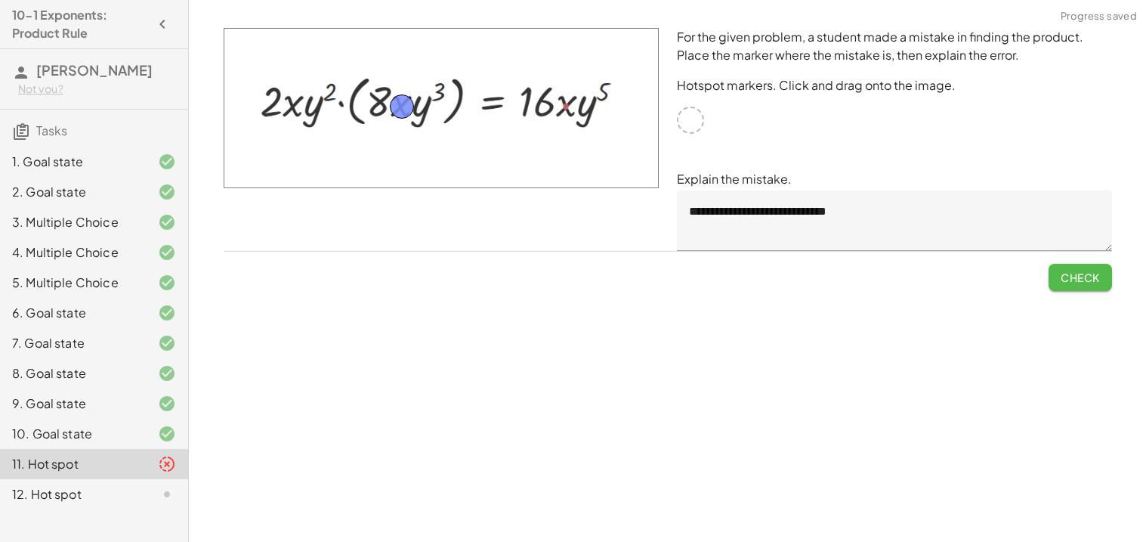
click at [1061, 275] on span "Check" at bounding box center [1080, 277] width 39 height 14
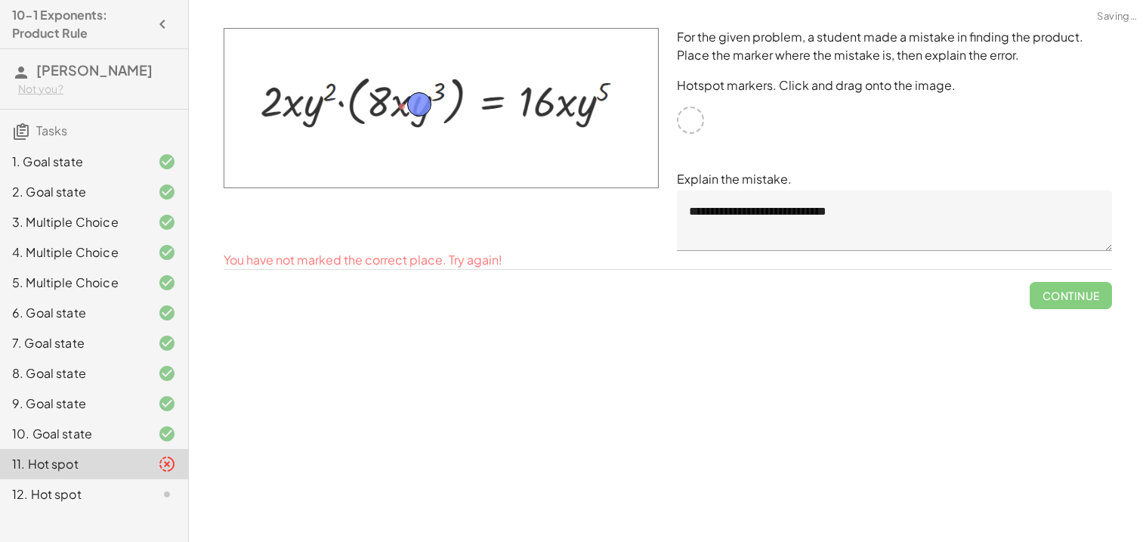
drag, startPoint x: 403, startPoint y: 94, endPoint x: 421, endPoint y: 92, distance: 18.3
click at [1082, 267] on button "Check" at bounding box center [1080, 277] width 63 height 27
drag, startPoint x: 421, startPoint y: 106, endPoint x: 302, endPoint y: 109, distance: 118.6
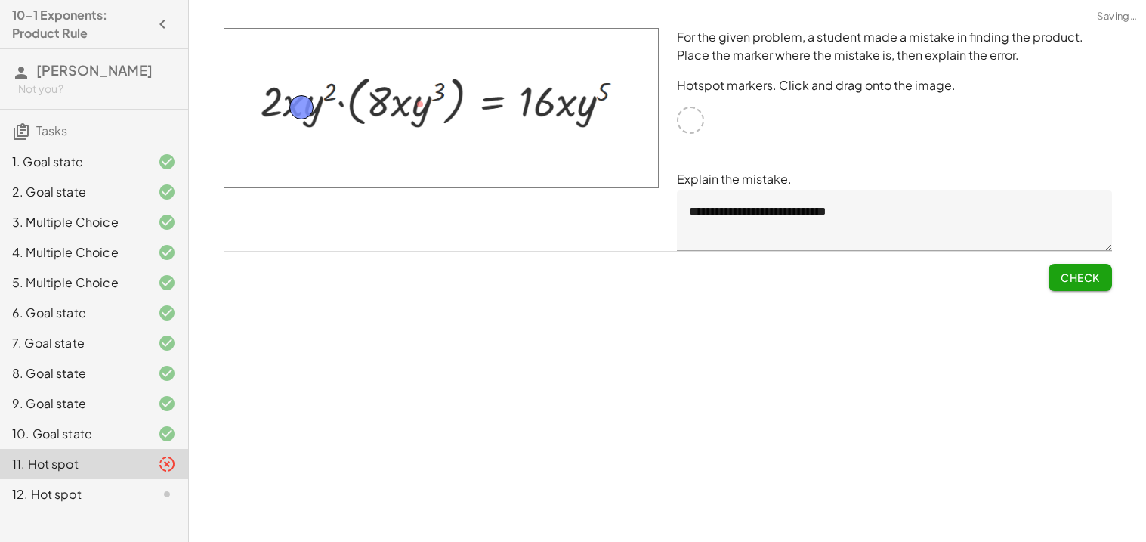
click at [1072, 277] on span "Check" at bounding box center [1080, 277] width 39 height 14
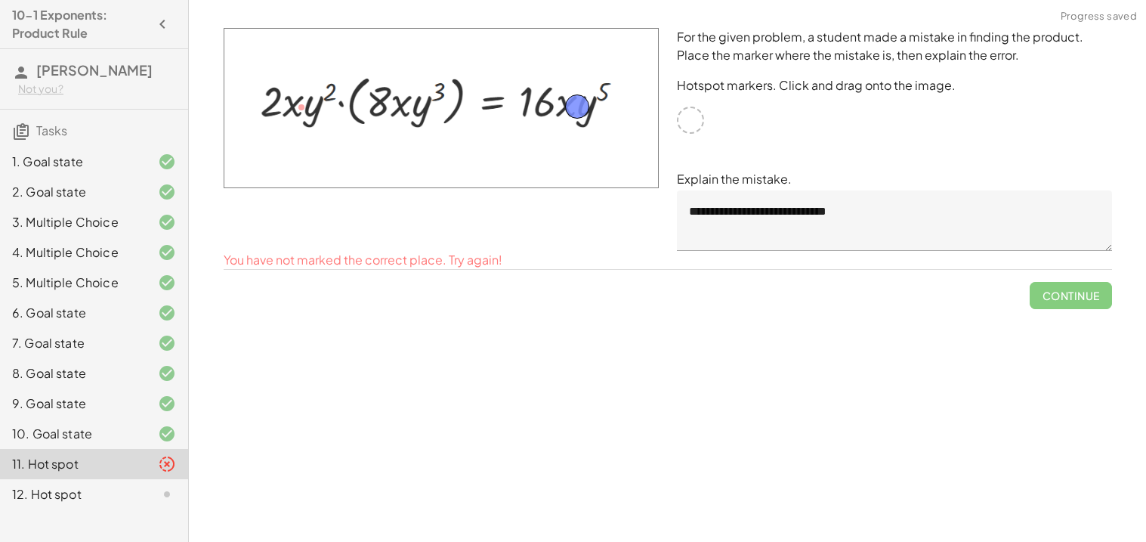
drag, startPoint x: 307, startPoint y: 104, endPoint x: 583, endPoint y: 103, distance: 275.7
click at [1085, 254] on span "Check" at bounding box center [1080, 271] width 63 height 39
click at [1084, 267] on button "Check" at bounding box center [1080, 277] width 63 height 27
drag, startPoint x: 565, startPoint y: 106, endPoint x: 578, endPoint y: 109, distance: 13.2
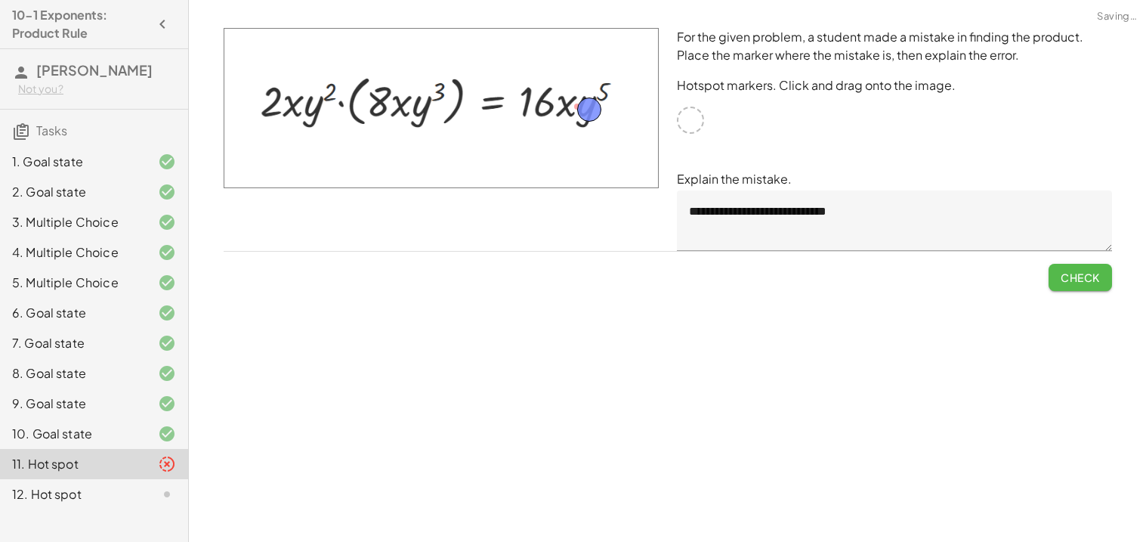
click at [1078, 271] on span "Check" at bounding box center [1080, 277] width 39 height 14
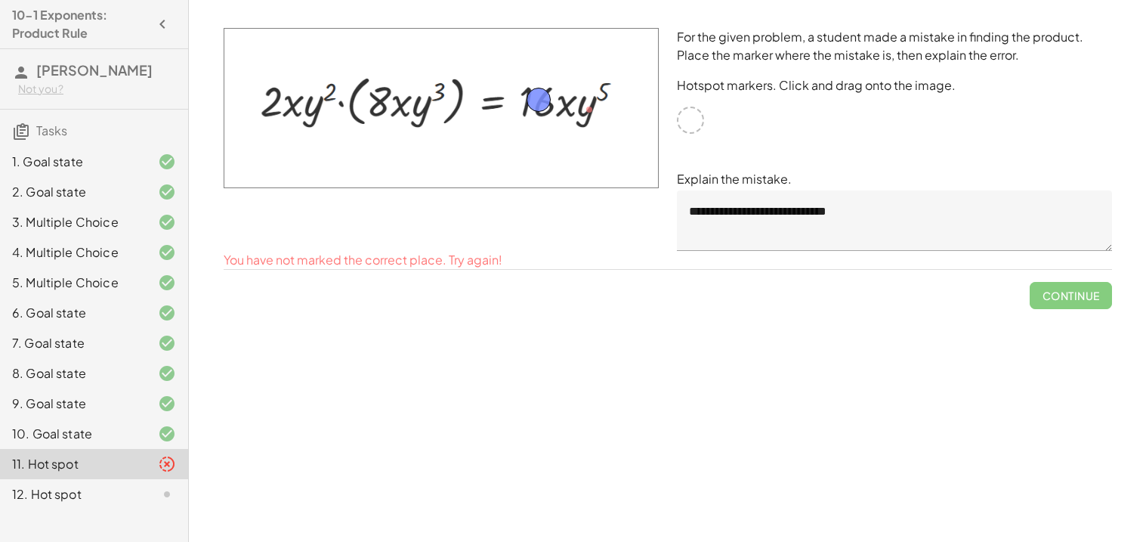
drag, startPoint x: 589, startPoint y: 102, endPoint x: 536, endPoint y: 94, distance: 52.7
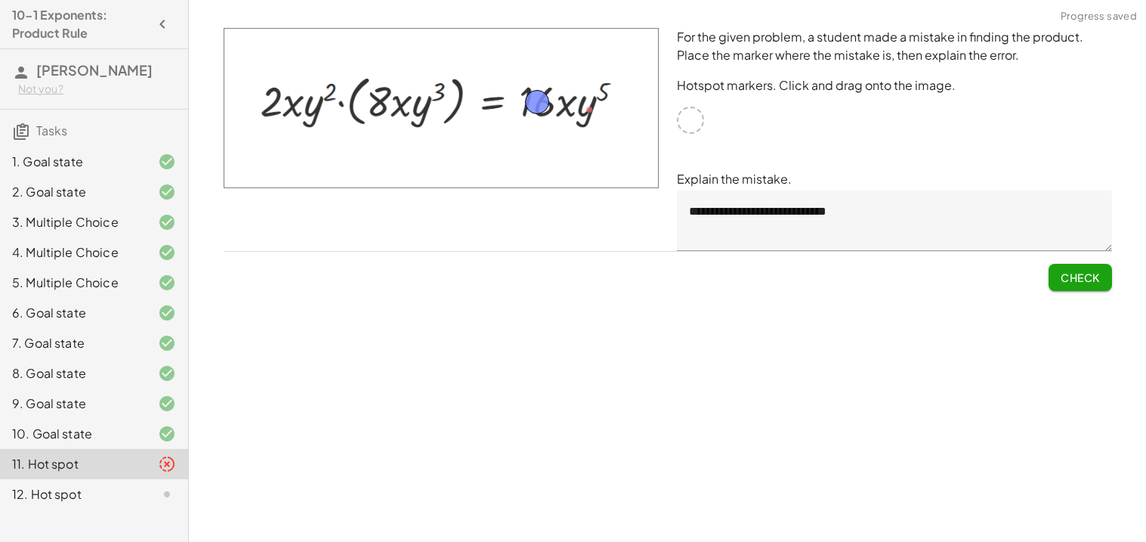
click at [1058, 273] on button "Check" at bounding box center [1080, 277] width 63 height 27
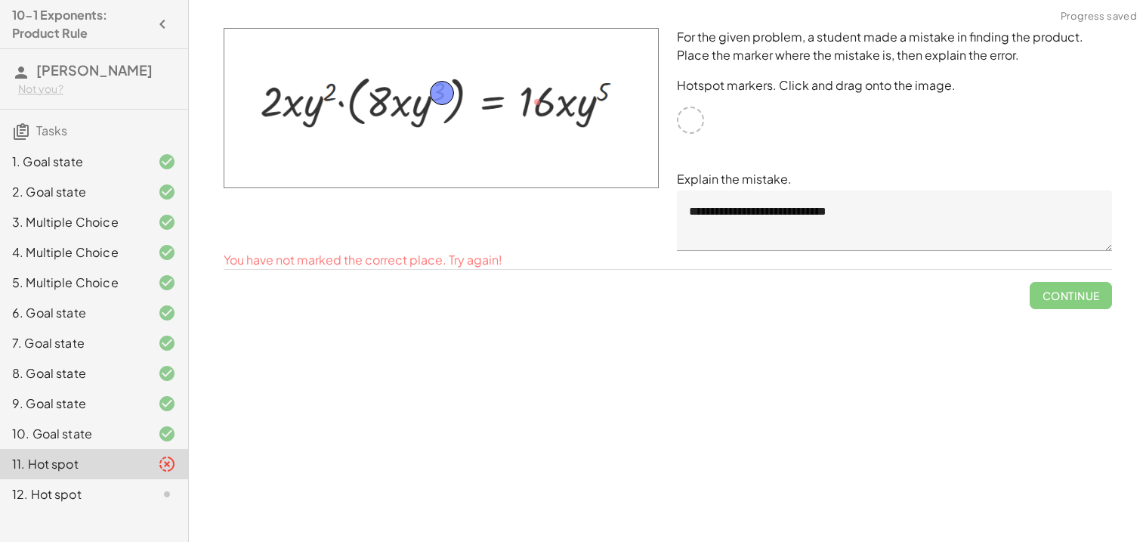
drag, startPoint x: 544, startPoint y: 108, endPoint x: 449, endPoint y: 98, distance: 95.7
click at [1086, 270] on span "Check" at bounding box center [1080, 277] width 39 height 14
drag, startPoint x: 435, startPoint y: 89, endPoint x: 450, endPoint y: 96, distance: 15.9
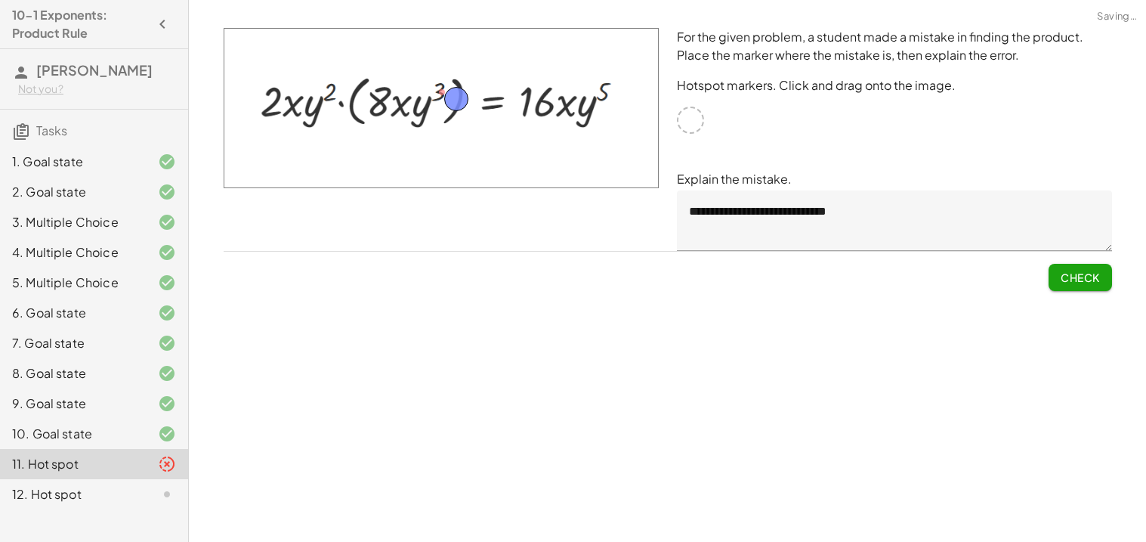
click at [1062, 273] on span "Check" at bounding box center [1080, 277] width 39 height 14
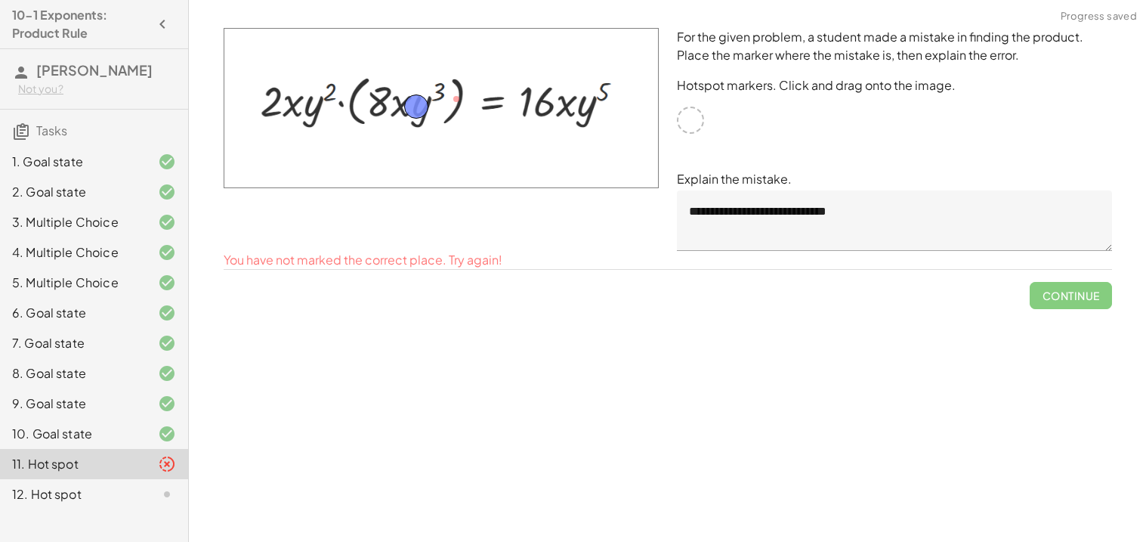
drag, startPoint x: 453, startPoint y: 91, endPoint x: 414, endPoint y: 98, distance: 40.0
click at [1046, 271] on div "Check" at bounding box center [668, 271] width 888 height 39
click at [1061, 273] on span "Check" at bounding box center [1080, 277] width 39 height 14
drag, startPoint x: 422, startPoint y: 107, endPoint x: 403, endPoint y: 107, distance: 18.1
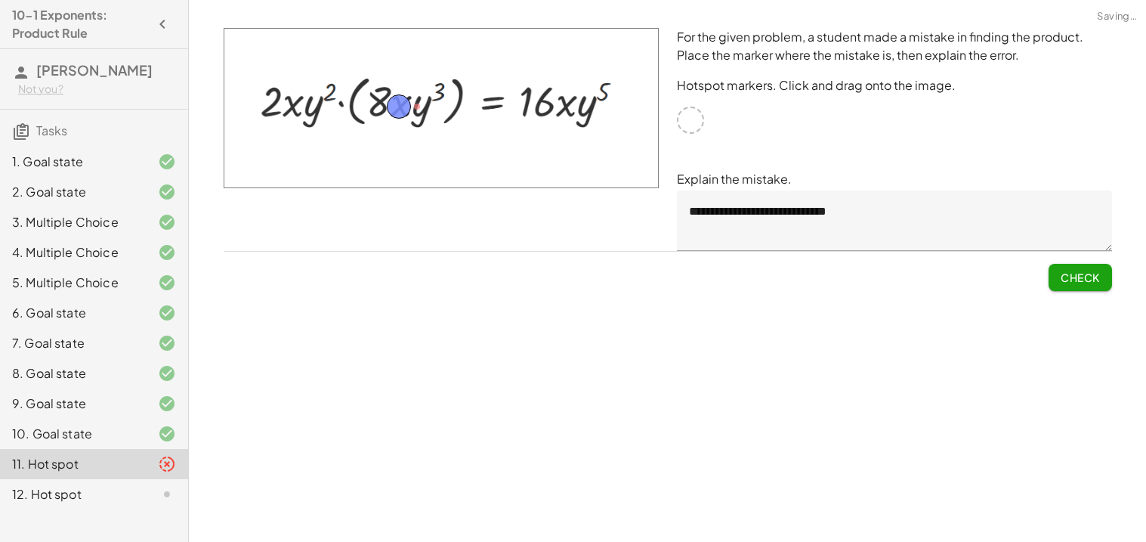
click at [1100, 284] on button "Check" at bounding box center [1080, 277] width 63 height 27
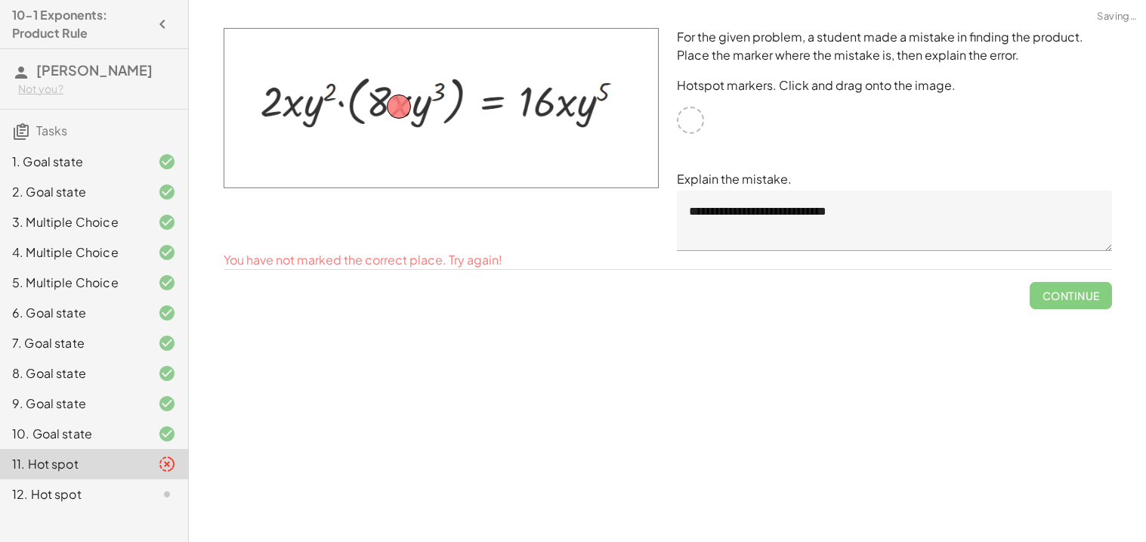
drag, startPoint x: 403, startPoint y: 94, endPoint x: 380, endPoint y: 95, distance: 22.7
click at [380, 95] on img at bounding box center [441, 108] width 435 height 160
drag, startPoint x: 401, startPoint y: 104, endPoint x: 378, endPoint y: 101, distance: 22.8
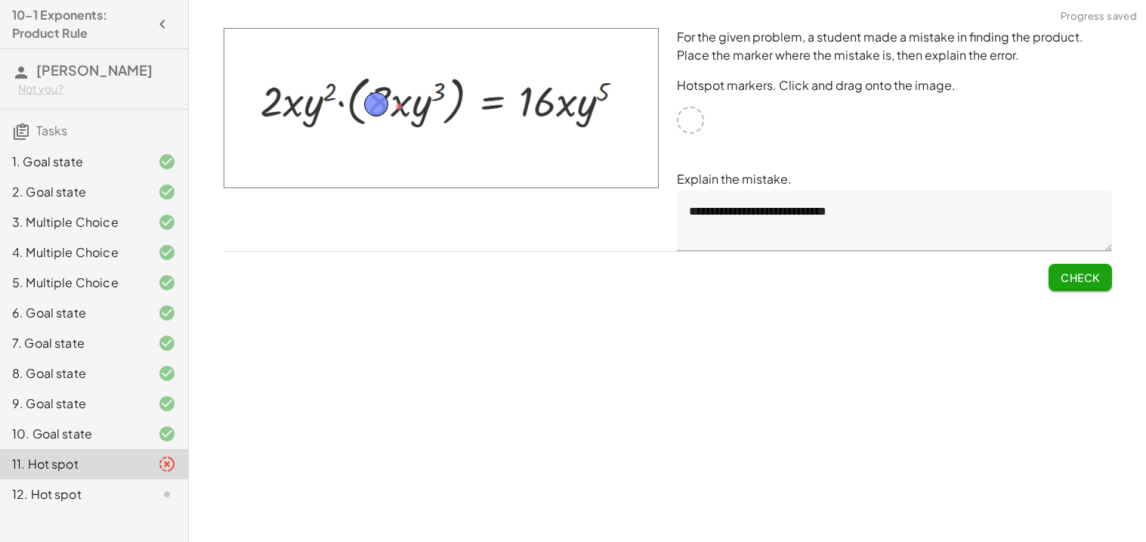
click at [1086, 281] on span "Check" at bounding box center [1080, 277] width 39 height 14
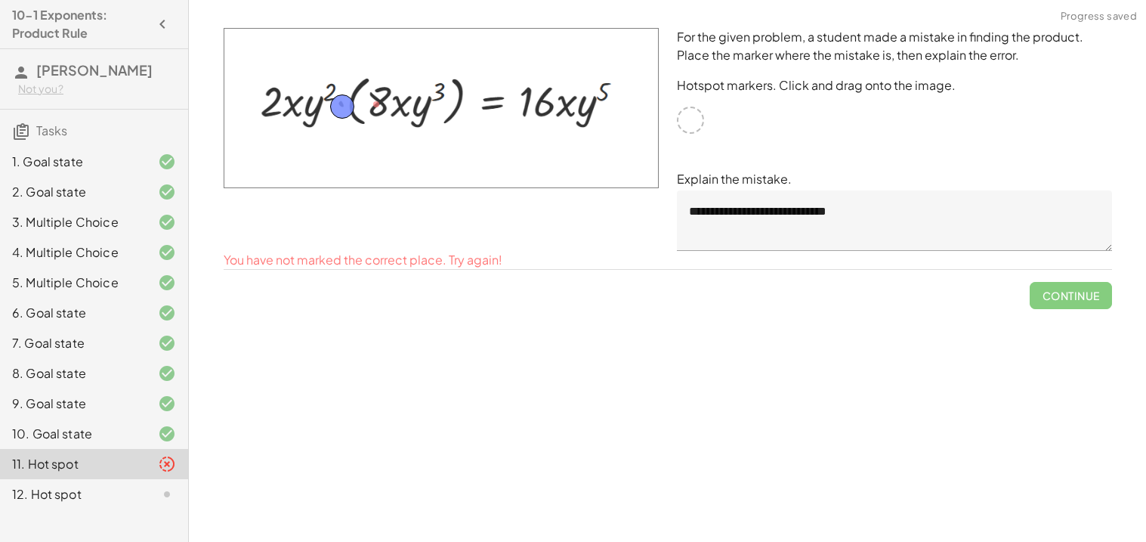
drag, startPoint x: 369, startPoint y: 100, endPoint x: 335, endPoint y: 102, distance: 33.3
click at [1042, 267] on div "Check" at bounding box center [668, 271] width 888 height 39
click at [1050, 270] on button "Check" at bounding box center [1080, 277] width 63 height 27
drag, startPoint x: 345, startPoint y: 105, endPoint x: 334, endPoint y: 91, distance: 17.7
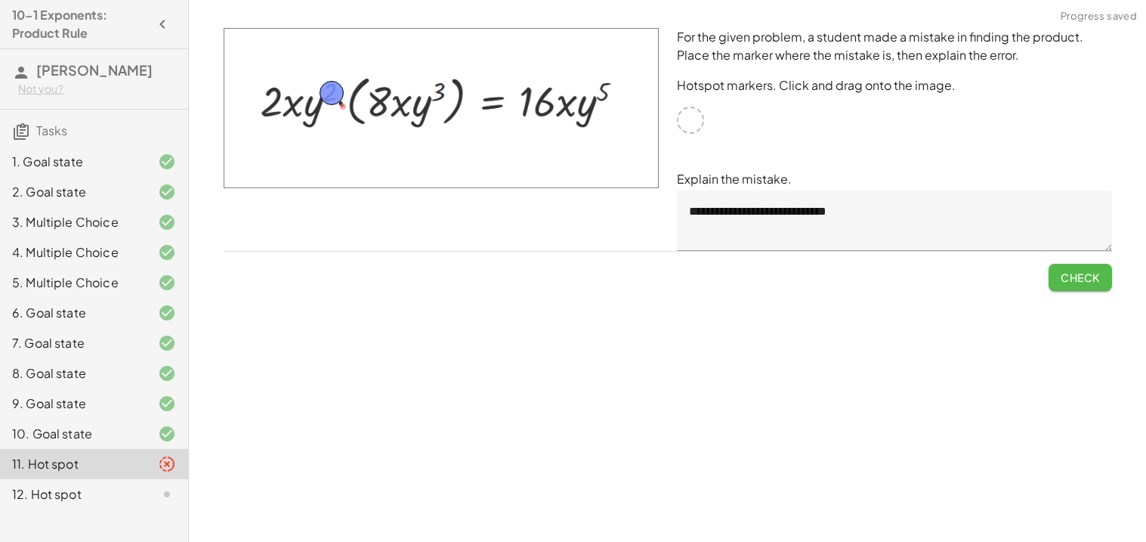
click at [1052, 267] on button "Check" at bounding box center [1080, 277] width 63 height 27
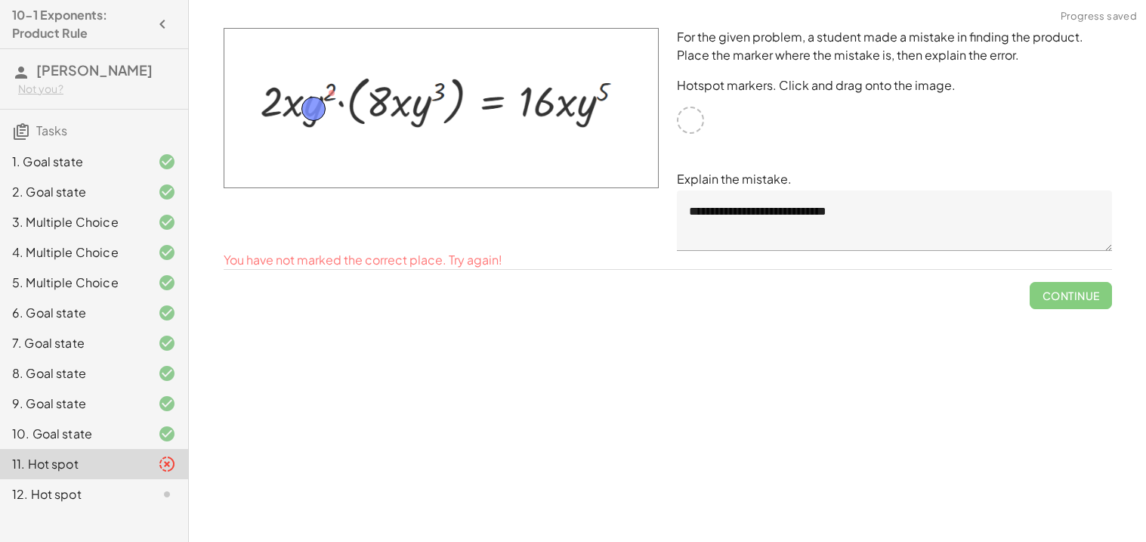
drag, startPoint x: 335, startPoint y: 96, endPoint x: 316, endPoint y: 113, distance: 25.2
click at [1071, 284] on button "Check" at bounding box center [1080, 277] width 63 height 27
drag, startPoint x: 316, startPoint y: 104, endPoint x: 295, endPoint y: 100, distance: 20.9
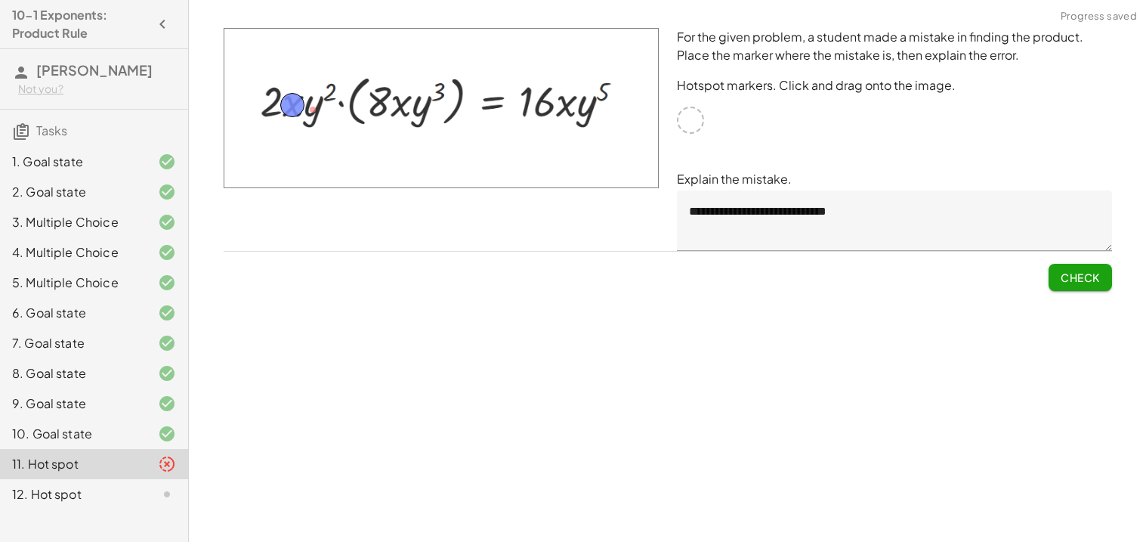
click at [1107, 270] on button "Check" at bounding box center [1080, 277] width 63 height 27
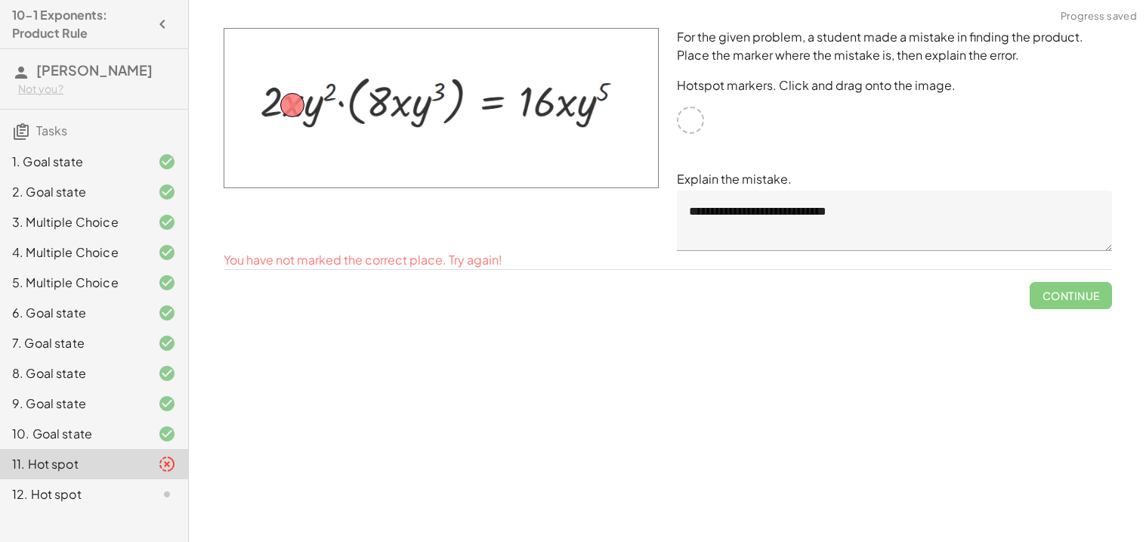
drag, startPoint x: 284, startPoint y: 94, endPoint x: 270, endPoint y: 92, distance: 14.4
click at [270, 92] on img at bounding box center [441, 108] width 435 height 160
drag, startPoint x: 286, startPoint y: 100, endPoint x: 265, endPoint y: 98, distance: 21.2
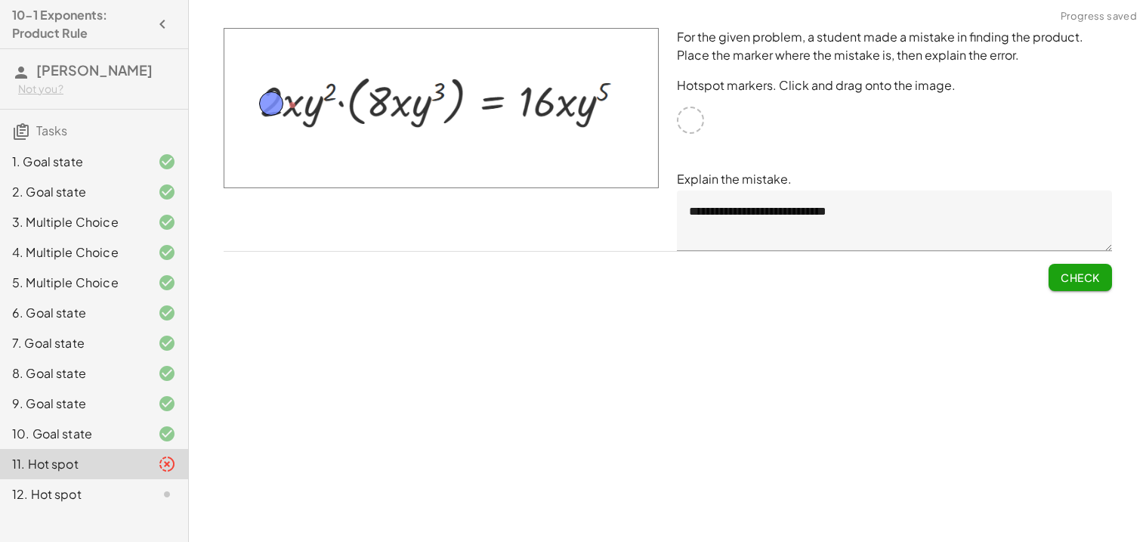
click at [1101, 269] on button "Check" at bounding box center [1080, 277] width 63 height 27
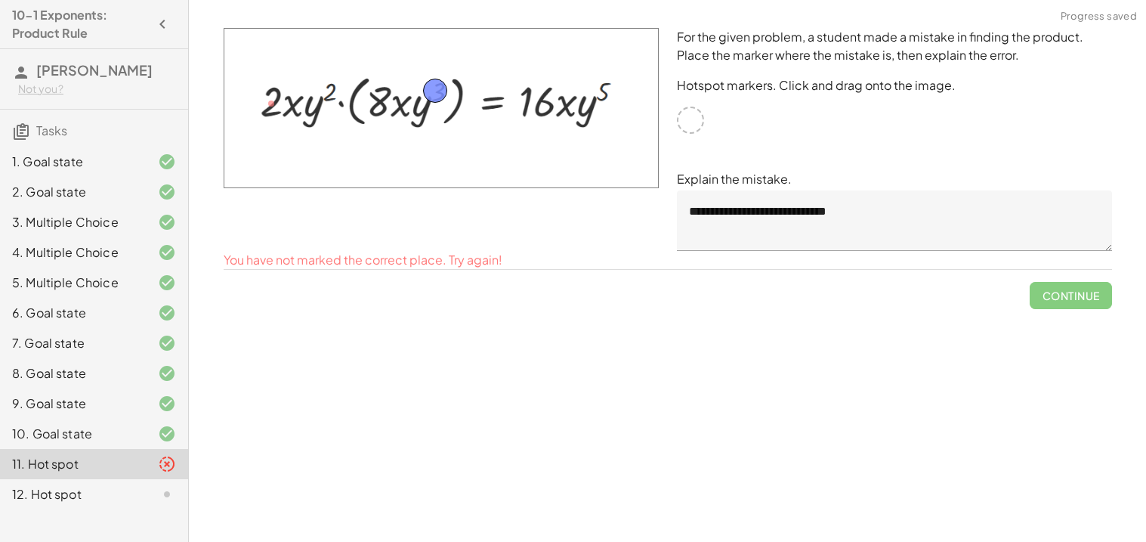
drag, startPoint x: 280, startPoint y: 107, endPoint x: 446, endPoint y: 94, distance: 166.7
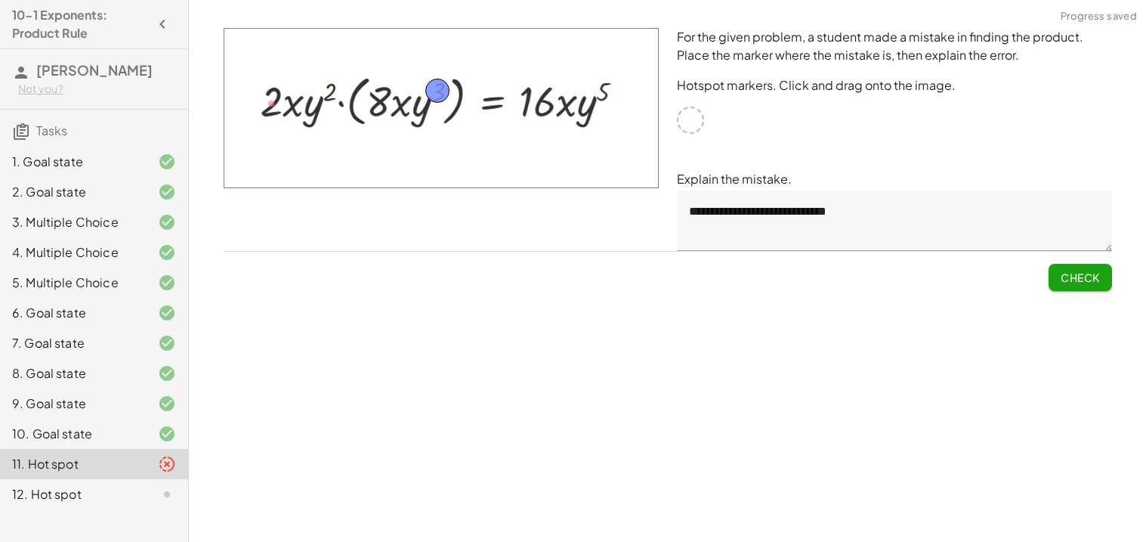
click at [1097, 267] on button "Check" at bounding box center [1080, 277] width 63 height 27
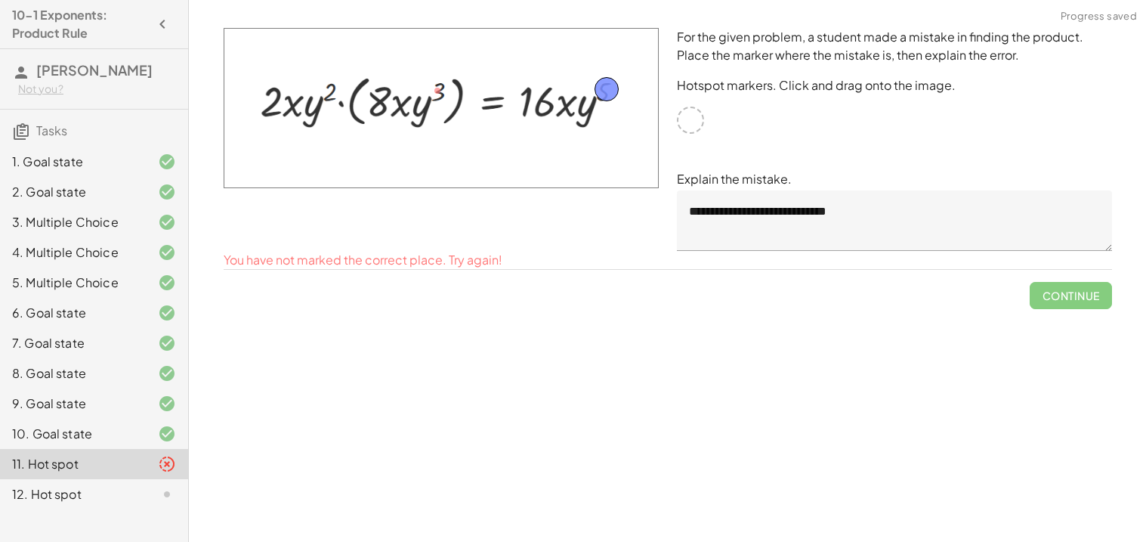
drag, startPoint x: 445, startPoint y: 87, endPoint x: 614, endPoint y: 85, distance: 169.2
click at [1071, 272] on span "Check" at bounding box center [1080, 277] width 39 height 14
drag, startPoint x: 613, startPoint y: 92, endPoint x: 638, endPoint y: 139, distance: 53.1
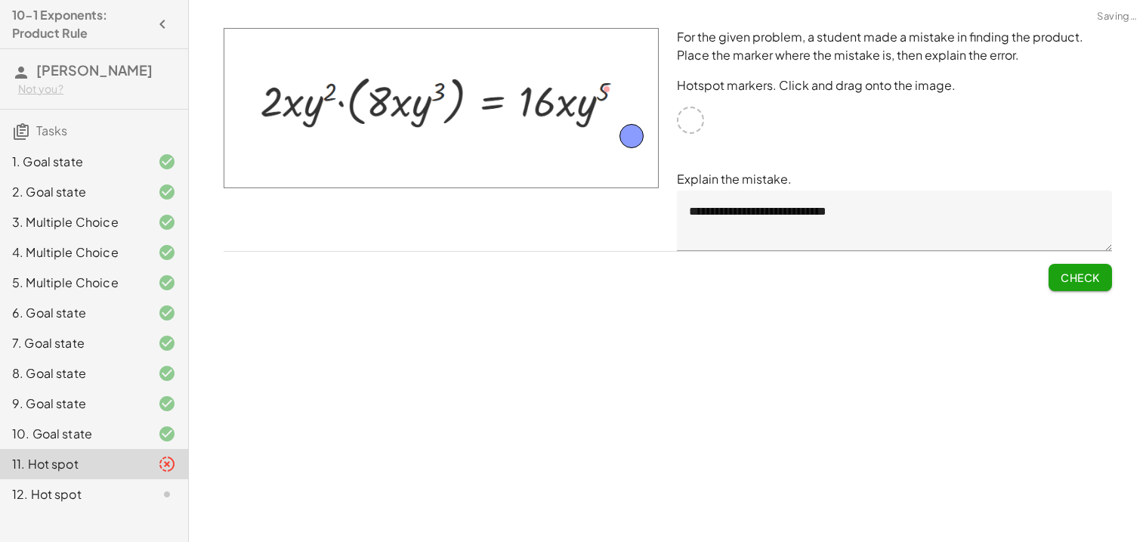
click at [1090, 283] on button "Check" at bounding box center [1080, 277] width 63 height 27
drag, startPoint x: 642, startPoint y: 134, endPoint x: 596, endPoint y: 84, distance: 68.5
click at [1071, 283] on button "Check" at bounding box center [1080, 277] width 63 height 27
click at [142, 497] on div at bounding box center [155, 494] width 42 height 18
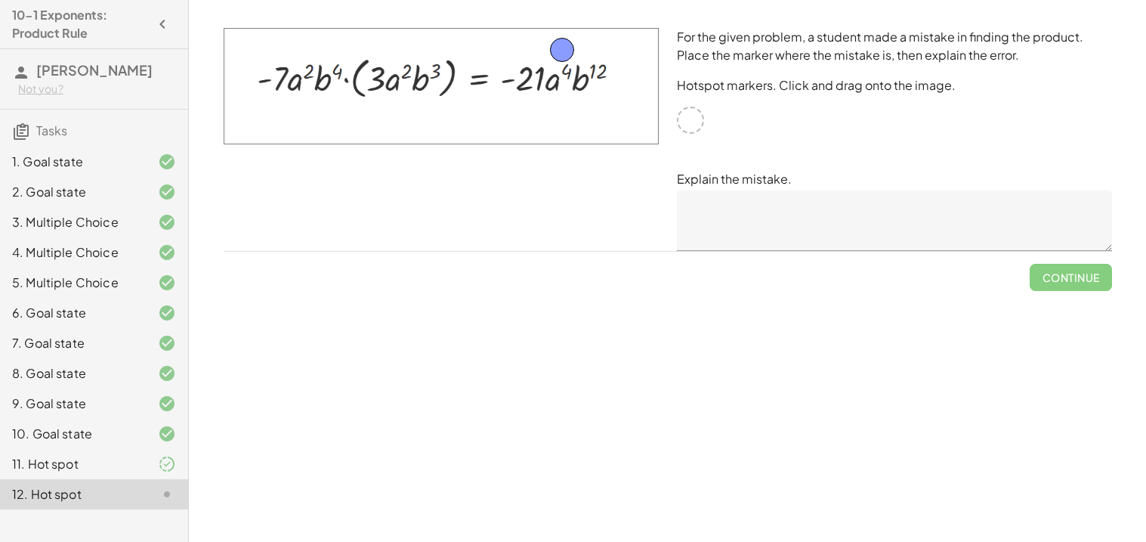
drag, startPoint x: 690, startPoint y: 125, endPoint x: 562, endPoint y: 58, distance: 144.3
drag, startPoint x: 562, startPoint y: 60, endPoint x: 609, endPoint y: 135, distance: 88.2
drag, startPoint x: 613, startPoint y: 125, endPoint x: 567, endPoint y: 76, distance: 67.3
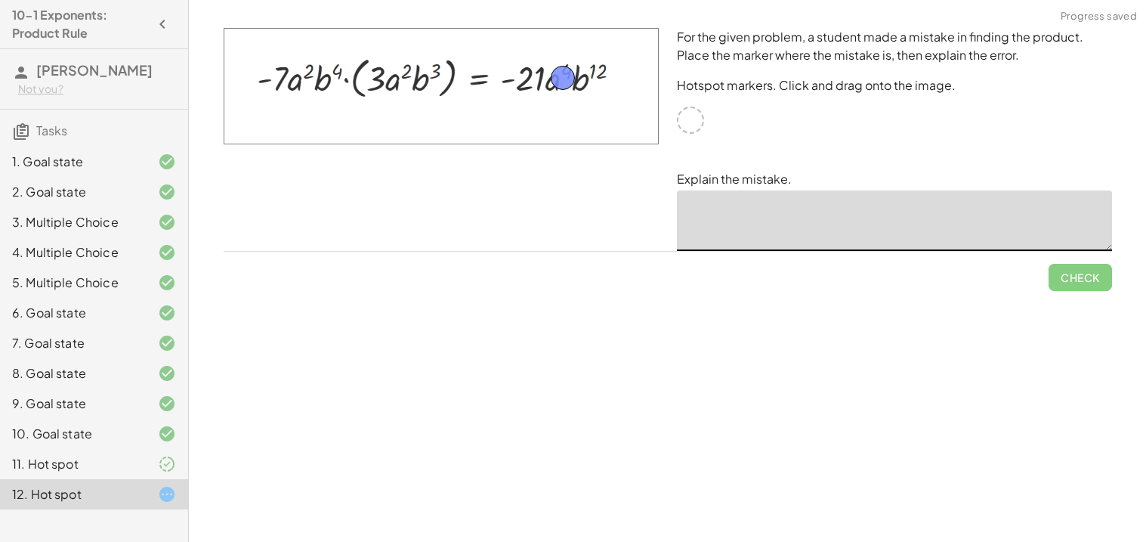
click at [725, 204] on textarea at bounding box center [894, 220] width 435 height 60
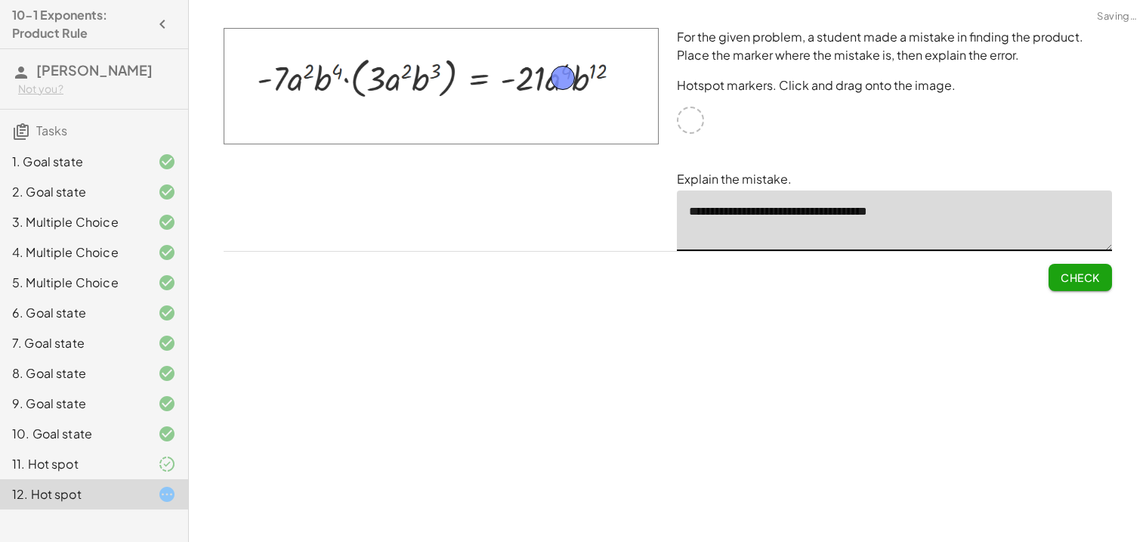
click at [839, 207] on textarea "**********" at bounding box center [894, 220] width 435 height 60
click at [839, 208] on textarea "**********" at bounding box center [894, 220] width 435 height 60
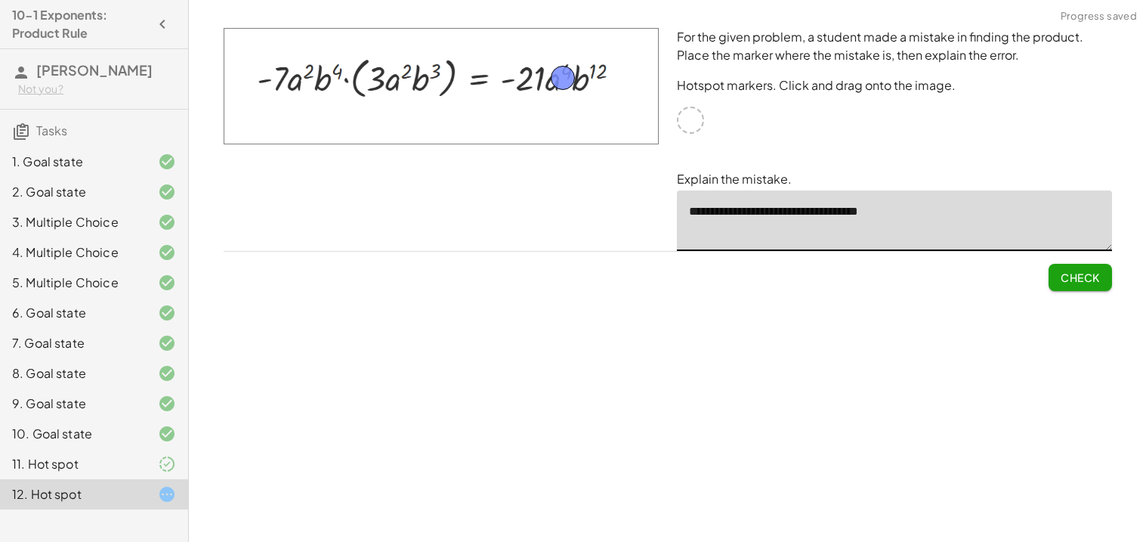
type textarea "**********"
click at [1074, 285] on button "Check" at bounding box center [1080, 277] width 63 height 27
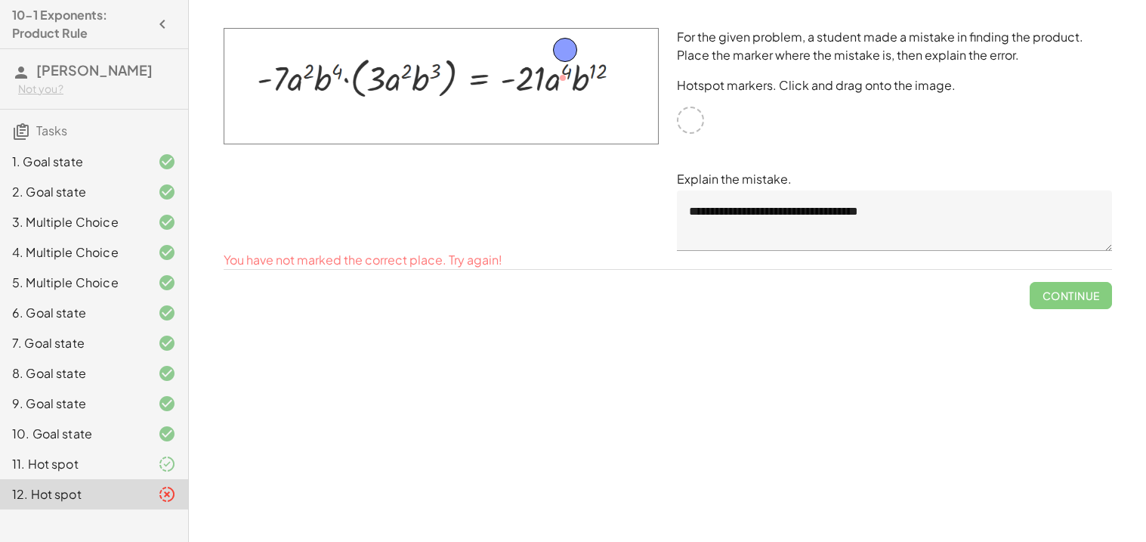
drag, startPoint x: 565, startPoint y: 74, endPoint x: 567, endPoint y: 46, distance: 28.0
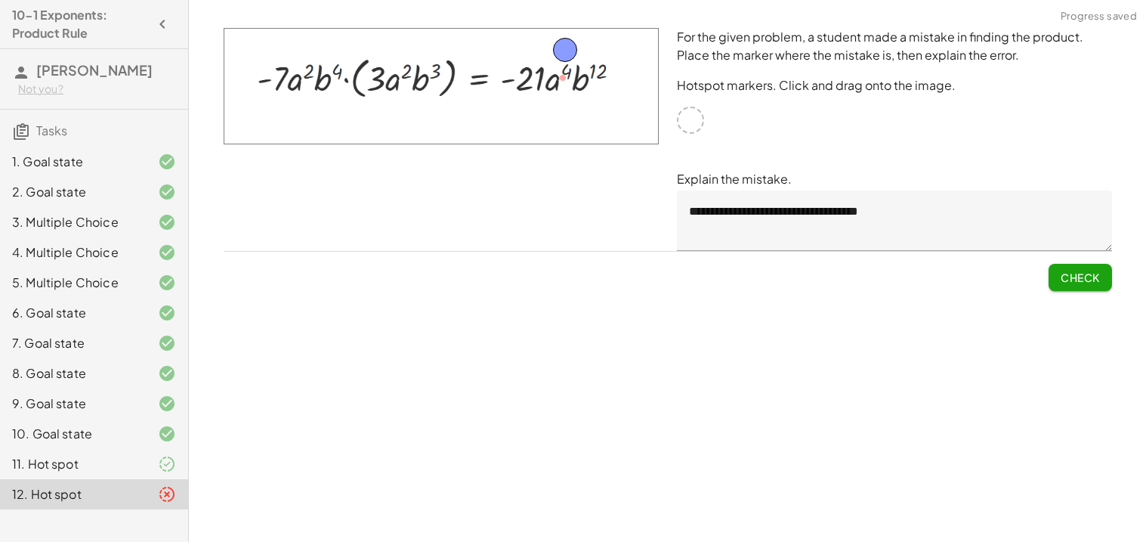
click at [1068, 267] on button "Check" at bounding box center [1080, 277] width 63 height 27
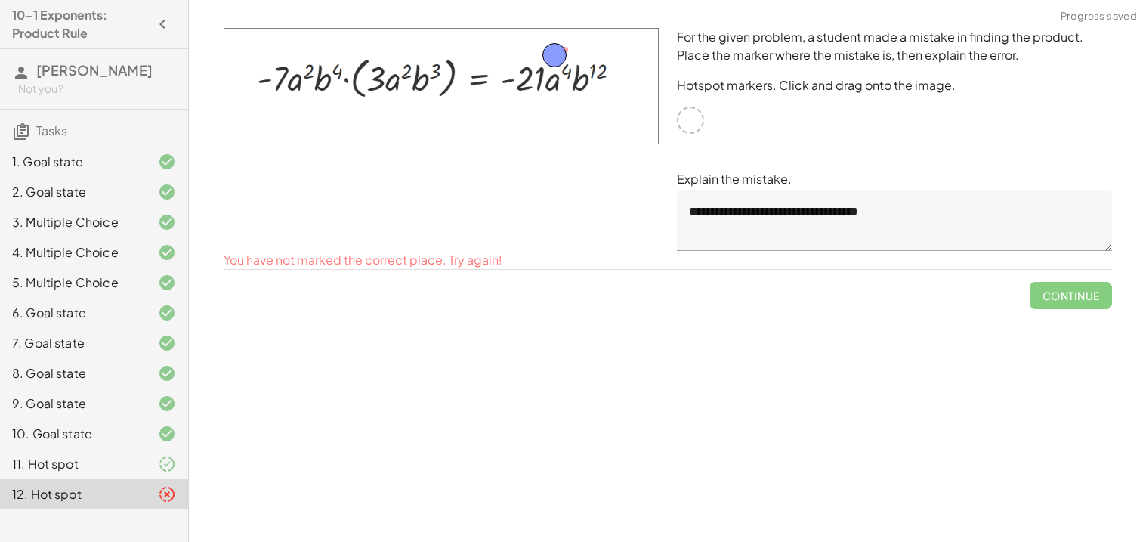
drag, startPoint x: 569, startPoint y: 48, endPoint x: 558, endPoint y: 53, distance: 11.8
click at [1061, 280] on span "Check" at bounding box center [1080, 277] width 39 height 14
drag, startPoint x: 558, startPoint y: 49, endPoint x: 595, endPoint y: 57, distance: 38.7
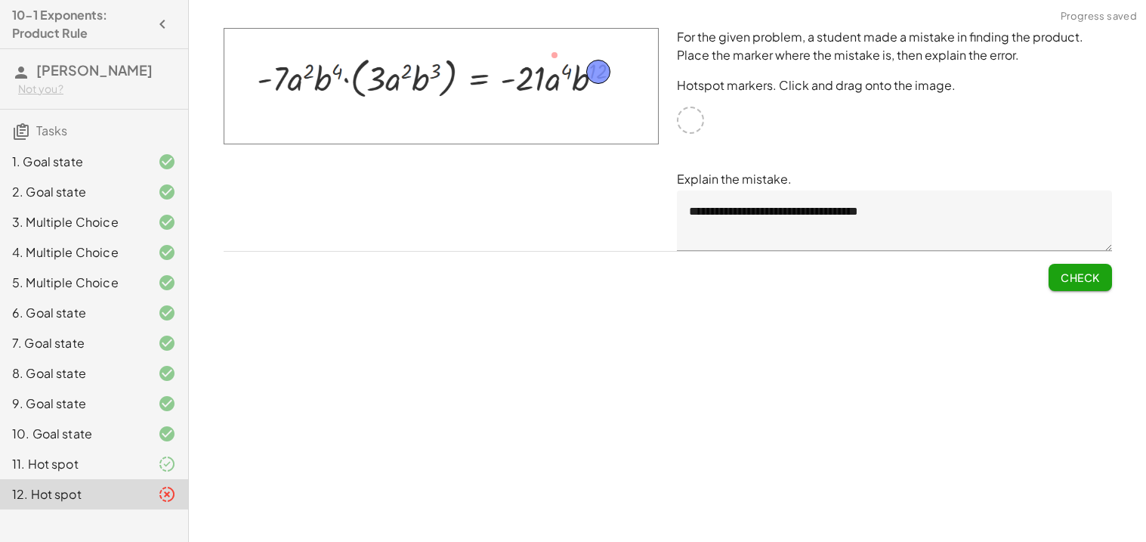
drag, startPoint x: 595, startPoint y: 57, endPoint x: 602, endPoint y: 64, distance: 9.6
click at [1090, 282] on span "Check" at bounding box center [1080, 277] width 39 height 14
click at [1090, 282] on span "Continue" at bounding box center [1070, 277] width 57 height 14
